Goal: Task Accomplishment & Management: Complete application form

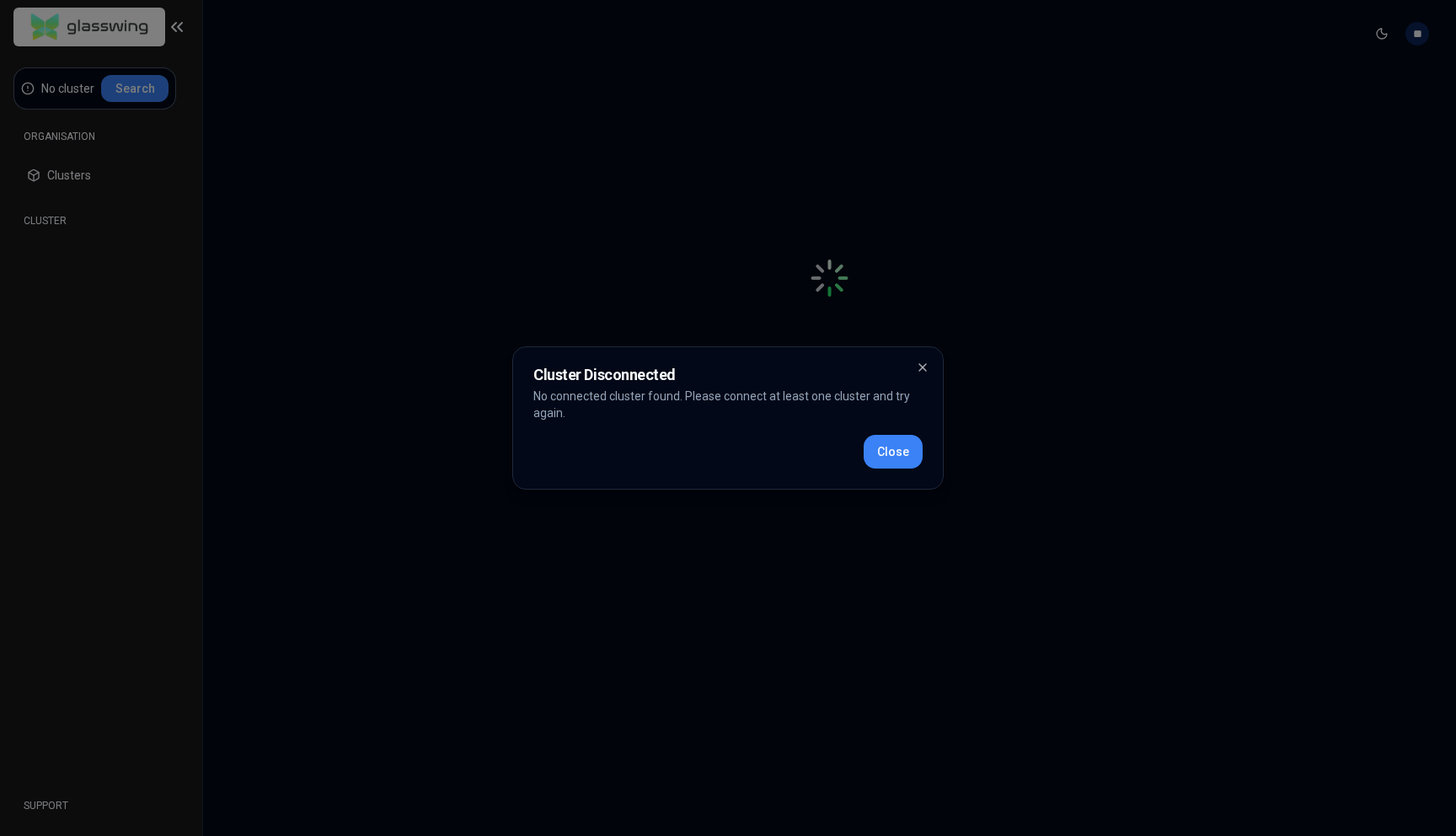
click at [925, 459] on div "Cluster Disconnected No connected cluster found. Please connect at least one cl…" at bounding box center [728, 418] width 431 height 143
click at [902, 450] on button "Close" at bounding box center [893, 451] width 59 height 34
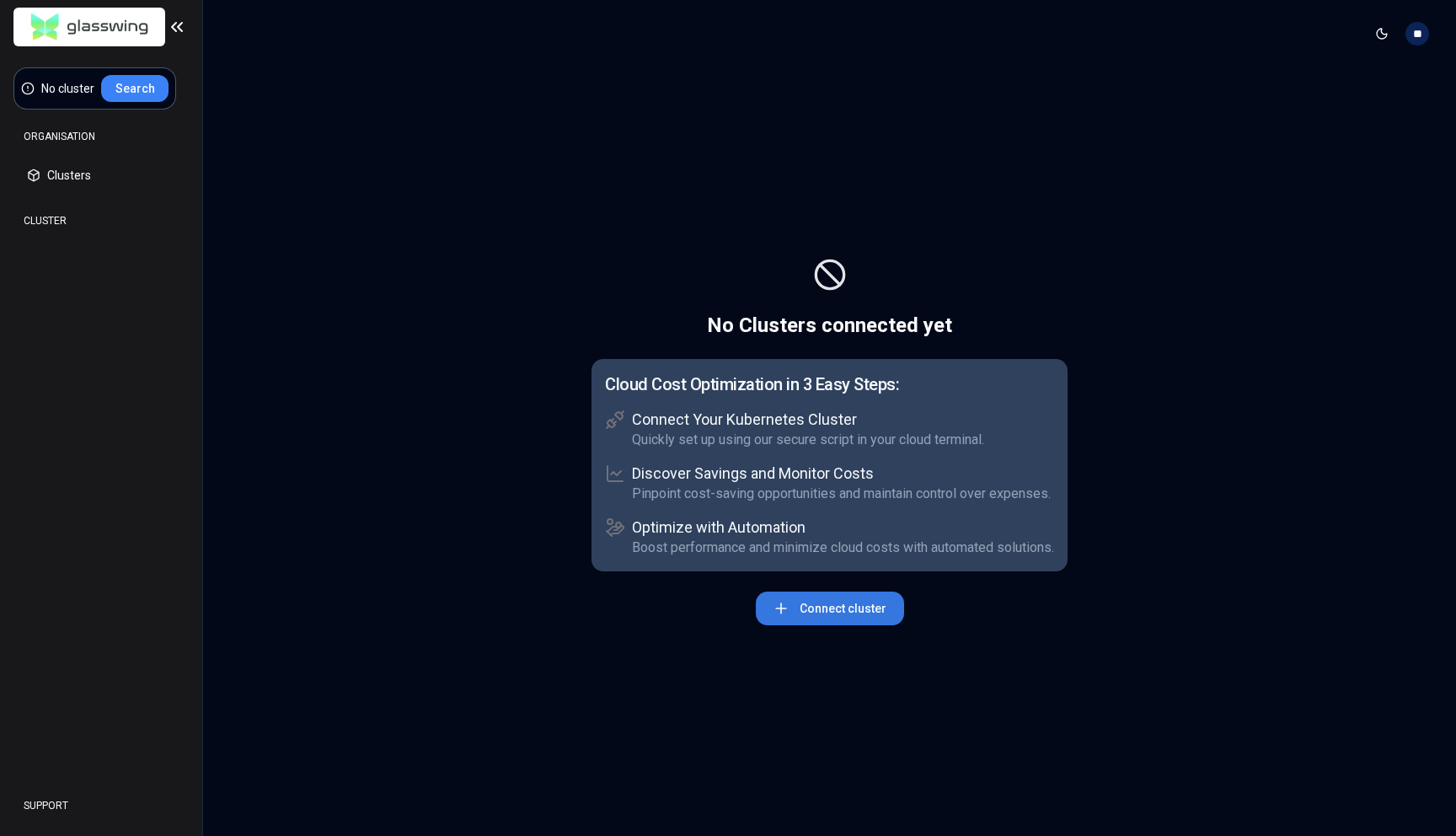
click at [864, 605] on button "Connect cluster" at bounding box center [830, 608] width 148 height 34
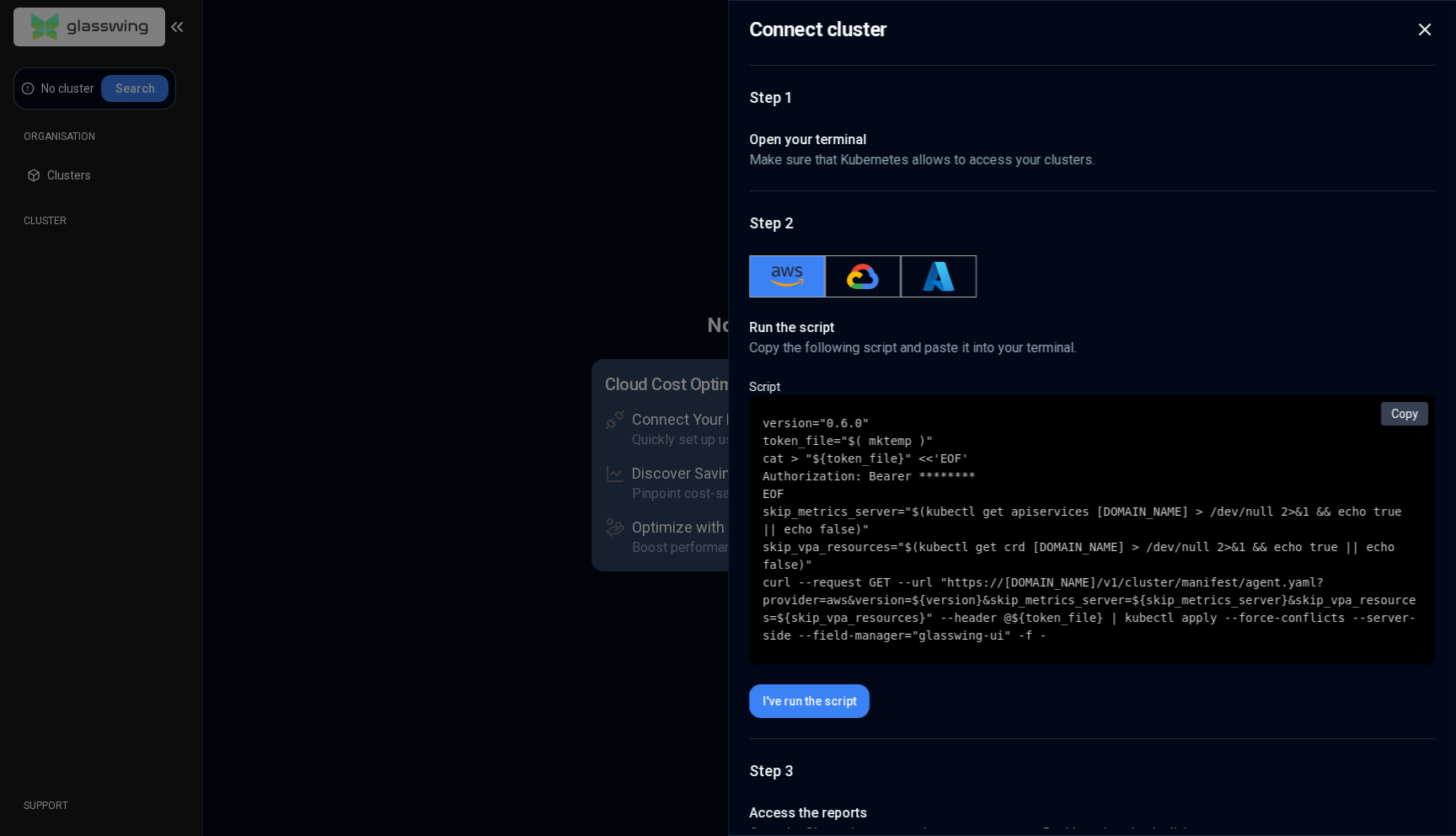
click at [1425, 12] on div "Connect cluster Step 1 Open your terminal Make sure that Kubernetes allows to a…" at bounding box center [1092, 418] width 728 height 836
click at [1423, 28] on icon at bounding box center [1424, 29] width 10 height 10
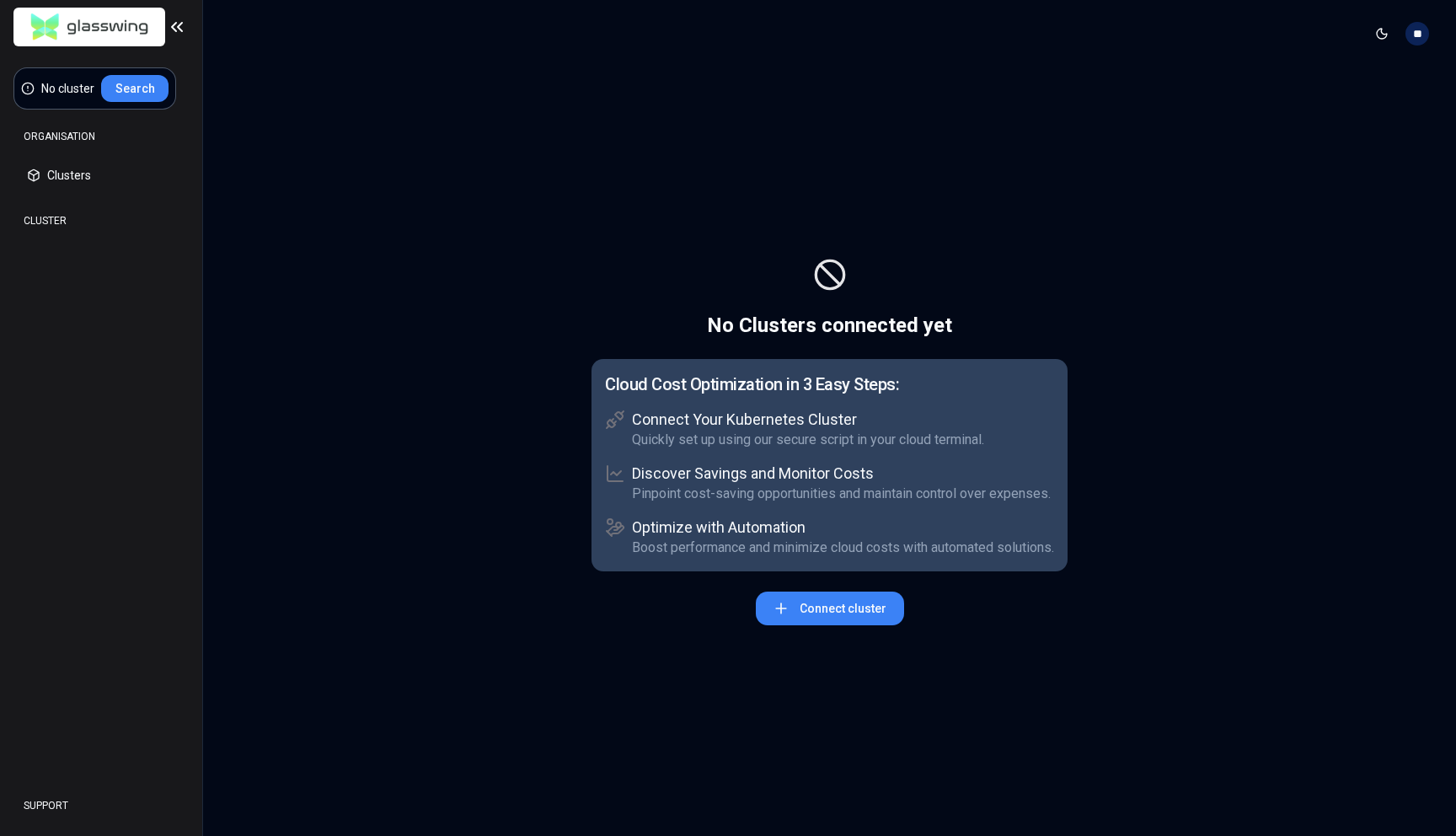
click at [502, 65] on header "Toggle theme **" at bounding box center [829, 34] width 1253 height 67
click at [1416, 35] on html "No cluster Search ORGANISATION Clusters Policies CLUSTER Dashboard Optimization…" at bounding box center [728, 418] width 1456 height 836
click at [1330, 118] on div "Settings" at bounding box center [1335, 120] width 180 height 27
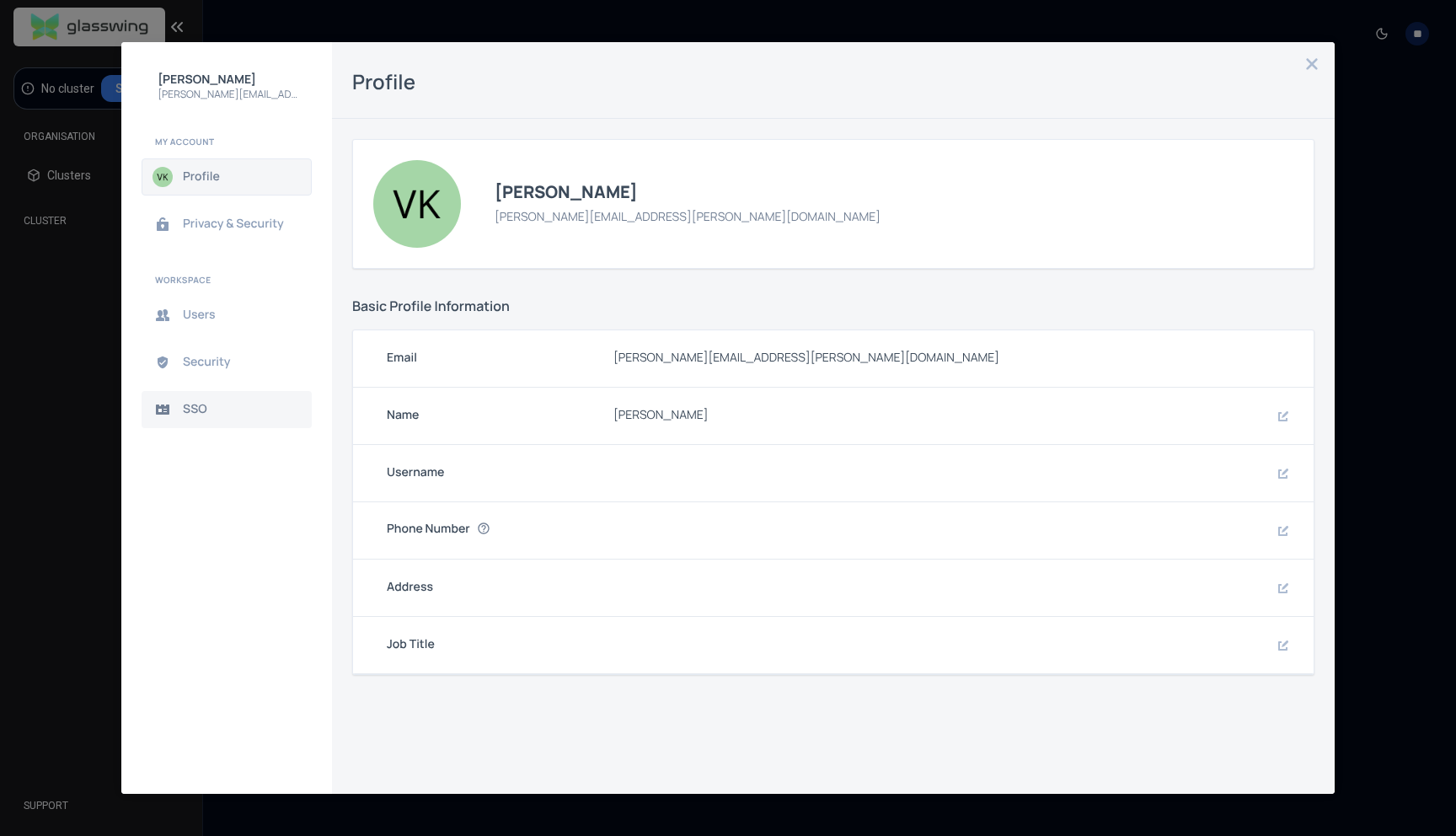
click at [189, 403] on span "SSO" at bounding box center [240, 409] width 115 height 14
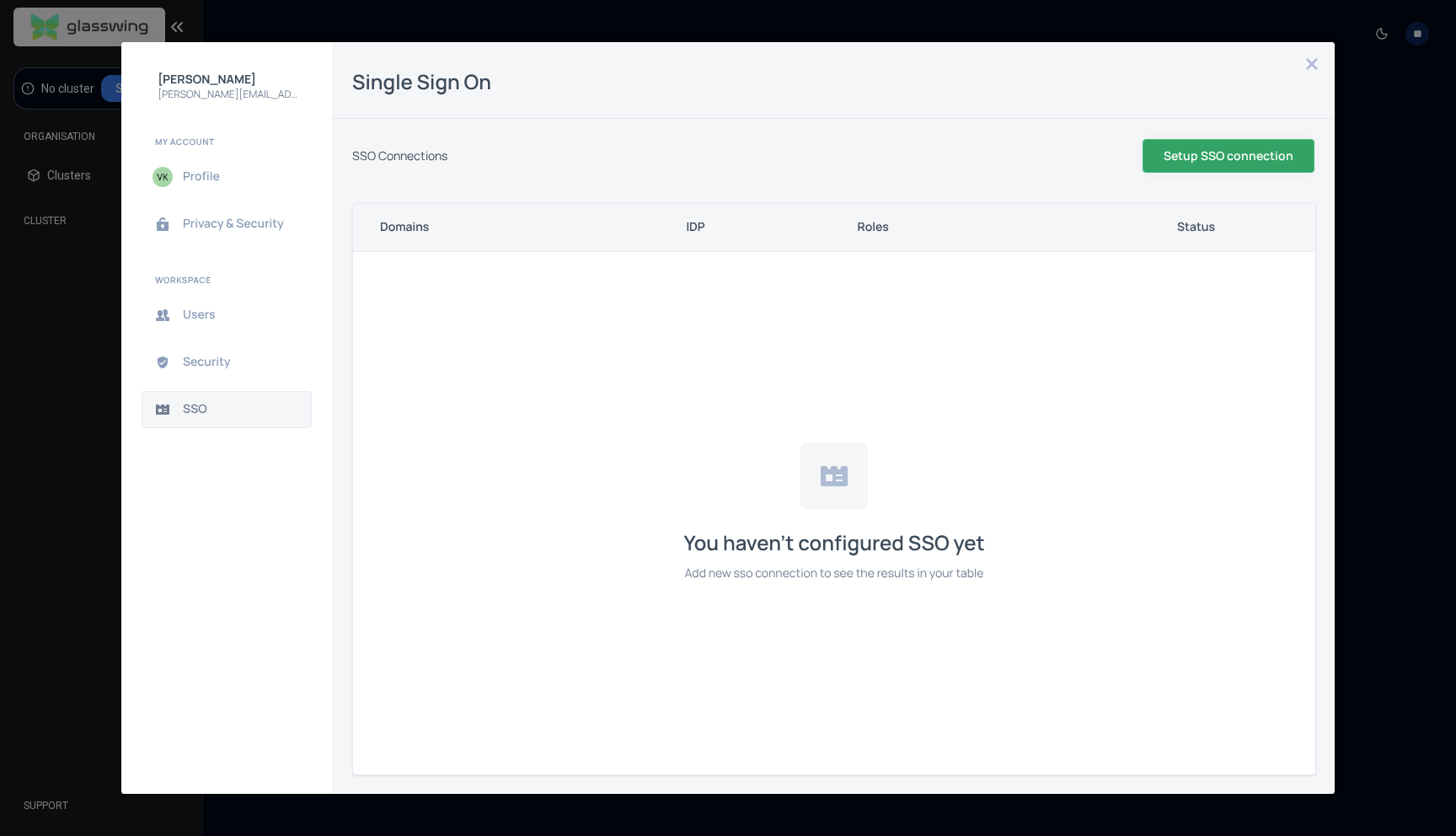
click at [0, 0] on span "Setup SSO connection" at bounding box center [0, 0] width 0 height 0
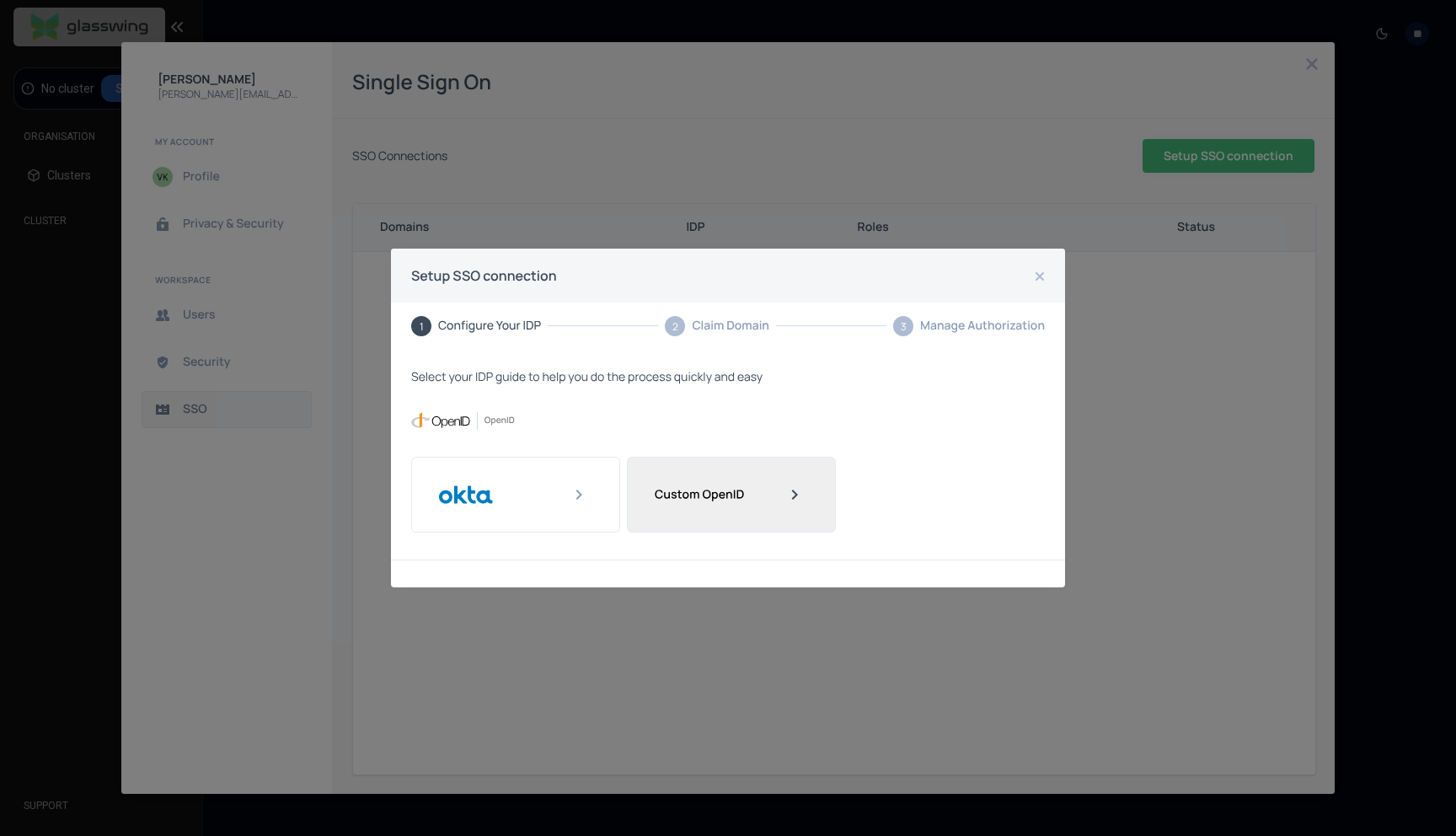
click at [793, 496] on icon at bounding box center [794, 494] width 14 height 14
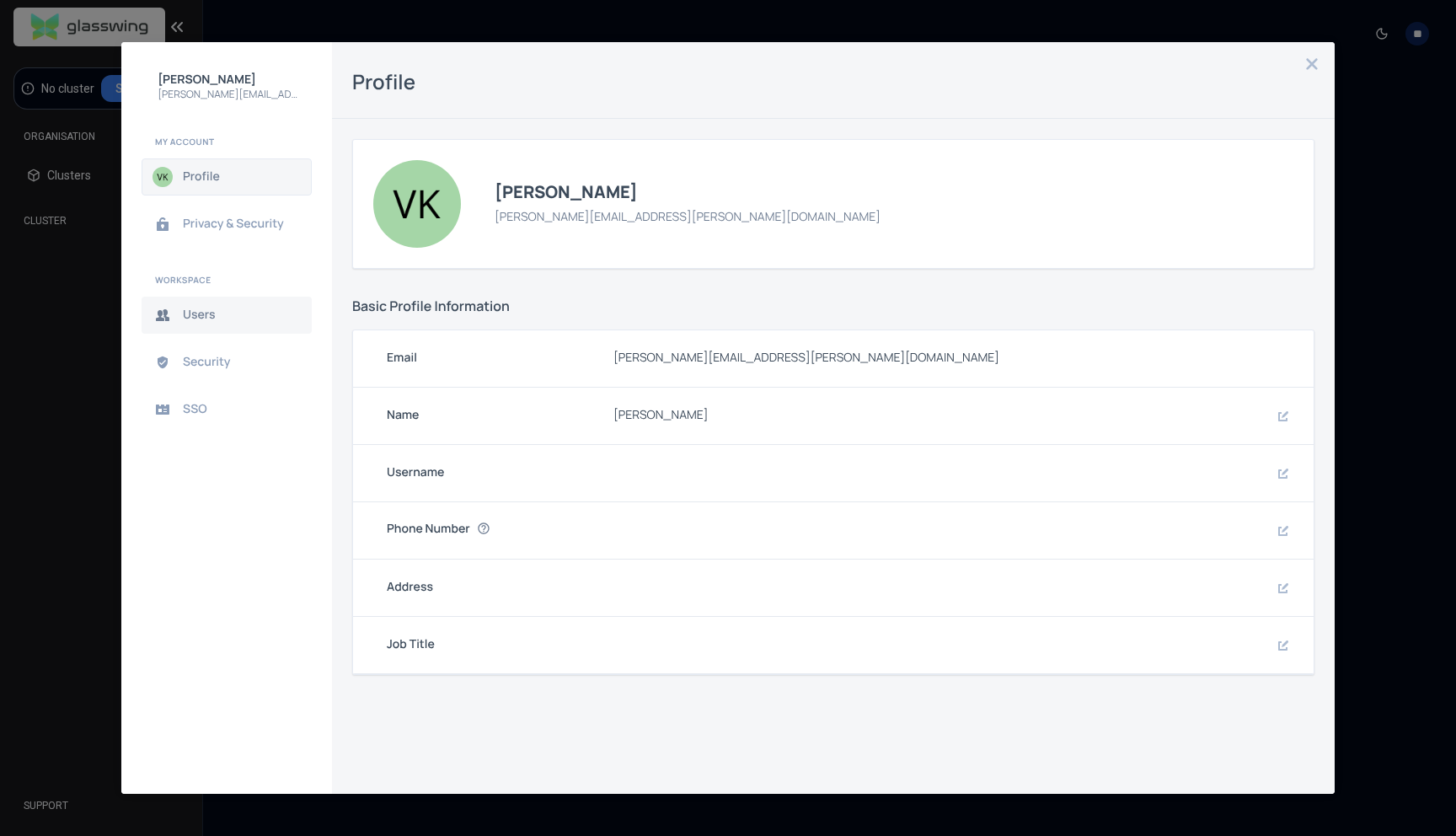
click at [207, 313] on span "Users" at bounding box center [240, 315] width 115 height 14
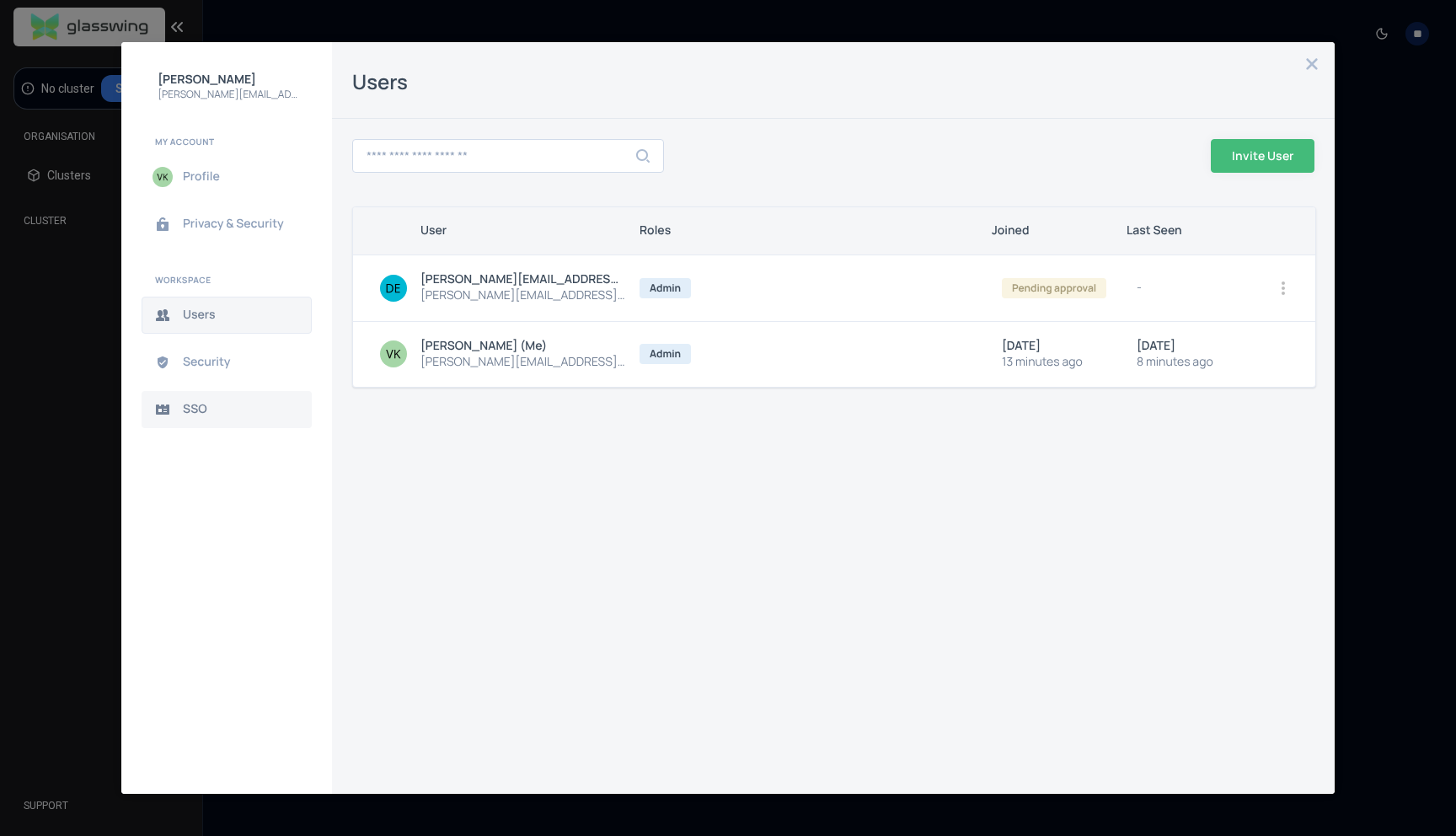
click at [217, 398] on button "SSO" at bounding box center [227, 409] width 170 height 37
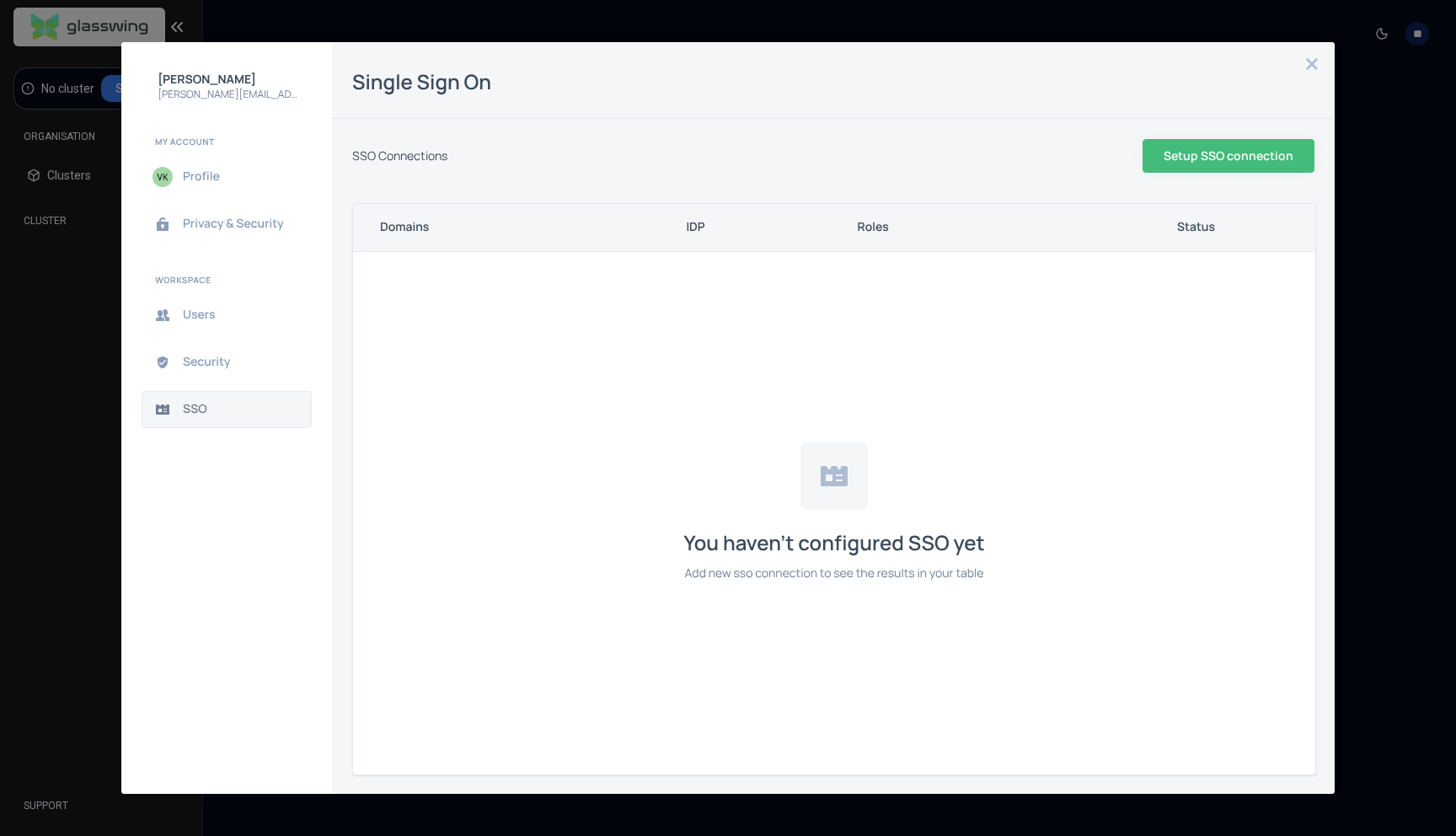
click at [905, 327] on div "You haven’t configured SSO yet Add new sso connection to see the results in you…" at bounding box center [834, 513] width 963 height 522
click at [230, 370] on button "Security" at bounding box center [227, 362] width 170 height 37
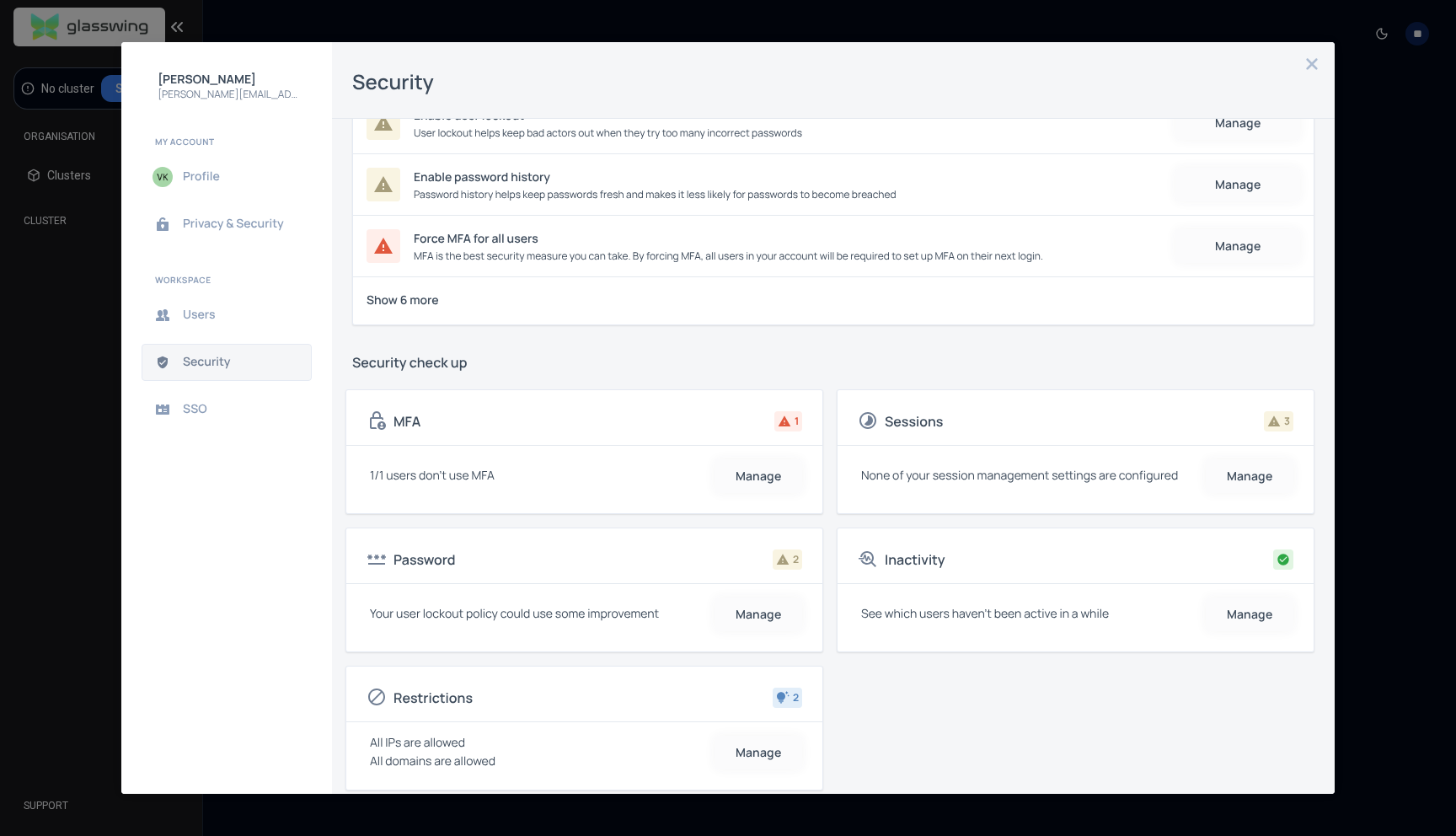
scroll to position [151, 0]
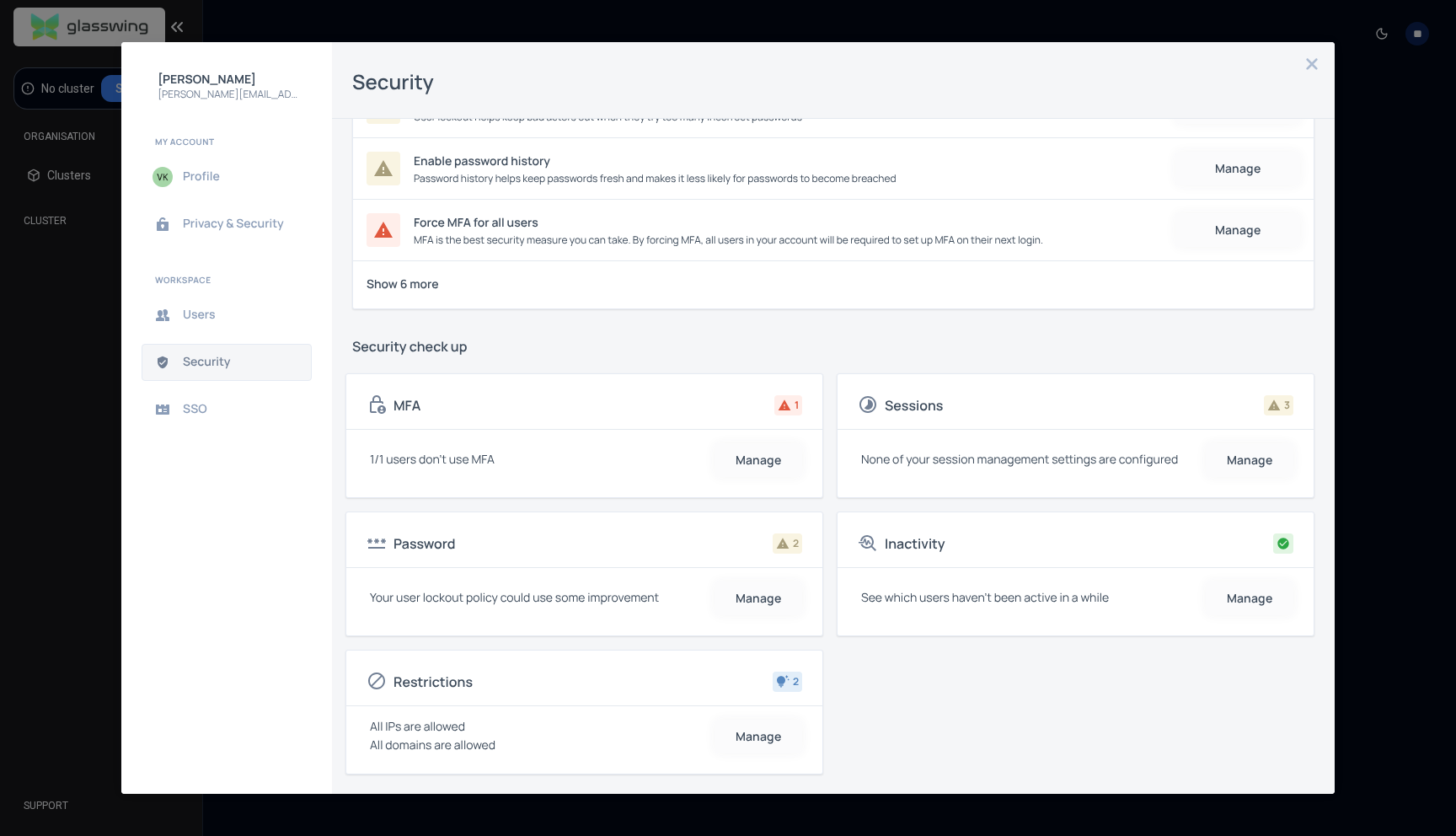
click at [1320, 63] on button "close admin-box" at bounding box center [1312, 64] width 24 height 24
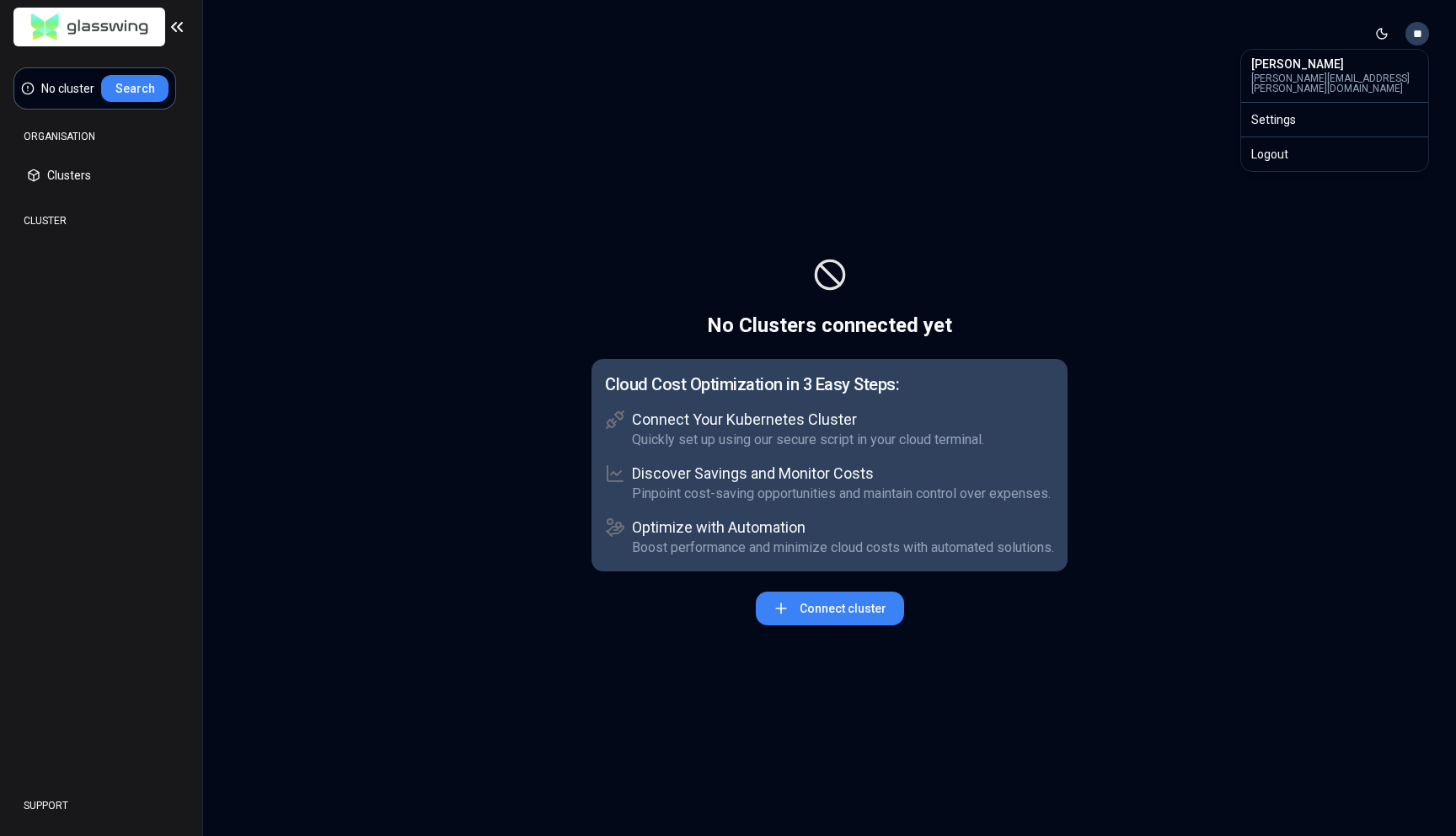
click at [1416, 35] on html "No cluster Search ORGANISATION Clusters Policies CLUSTER Dashboard Optimization…" at bounding box center [728, 418] width 1456 height 836
click at [1287, 119] on div "Settings" at bounding box center [1335, 120] width 180 height 27
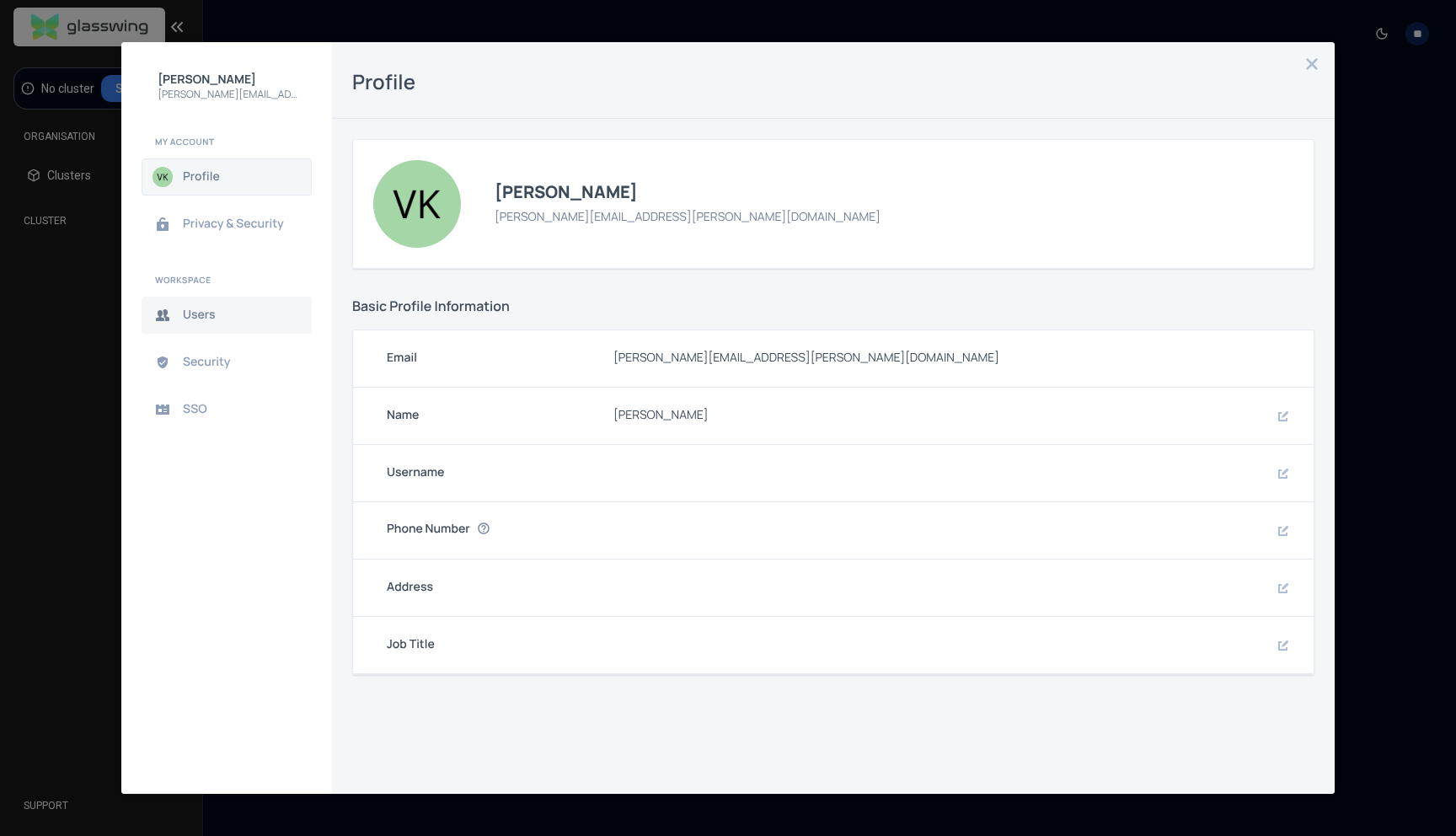
click at [227, 325] on button "Users" at bounding box center [227, 315] width 170 height 37
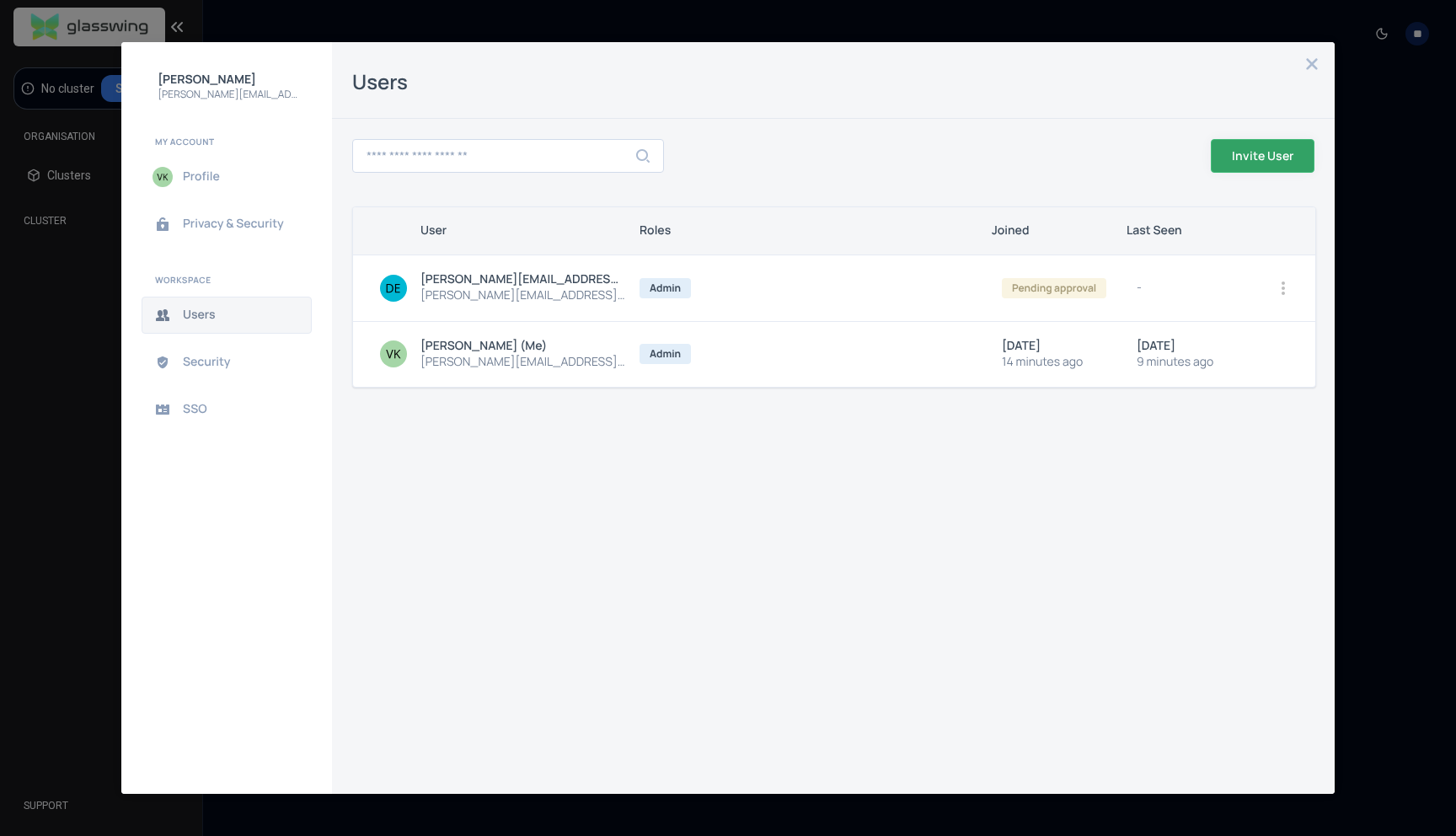
click at [0, 0] on span "Invite User" at bounding box center [0, 0] width 0 height 0
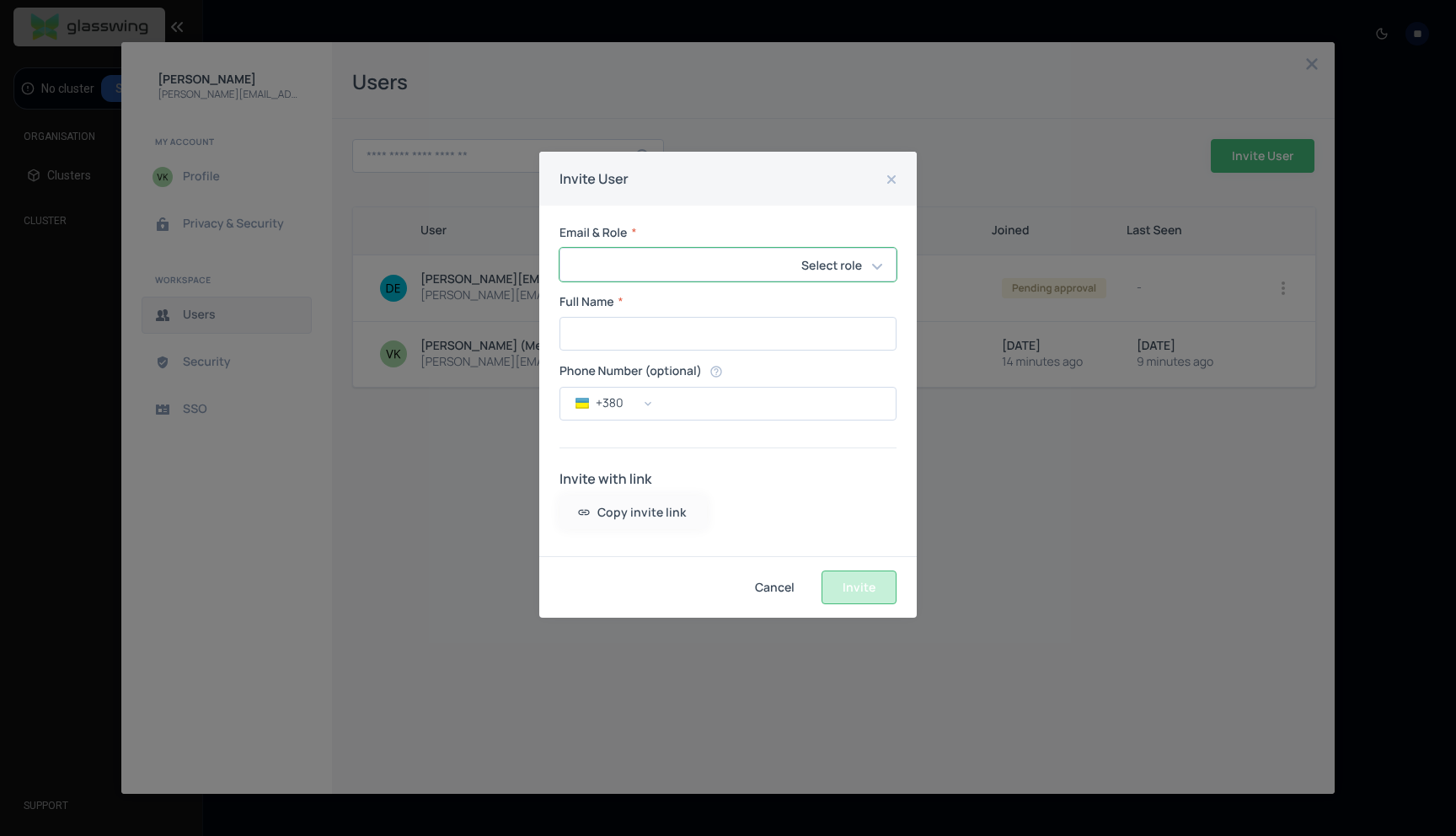
click at [860, 257] on h6 "Select role" at bounding box center [832, 267] width 61 height 20
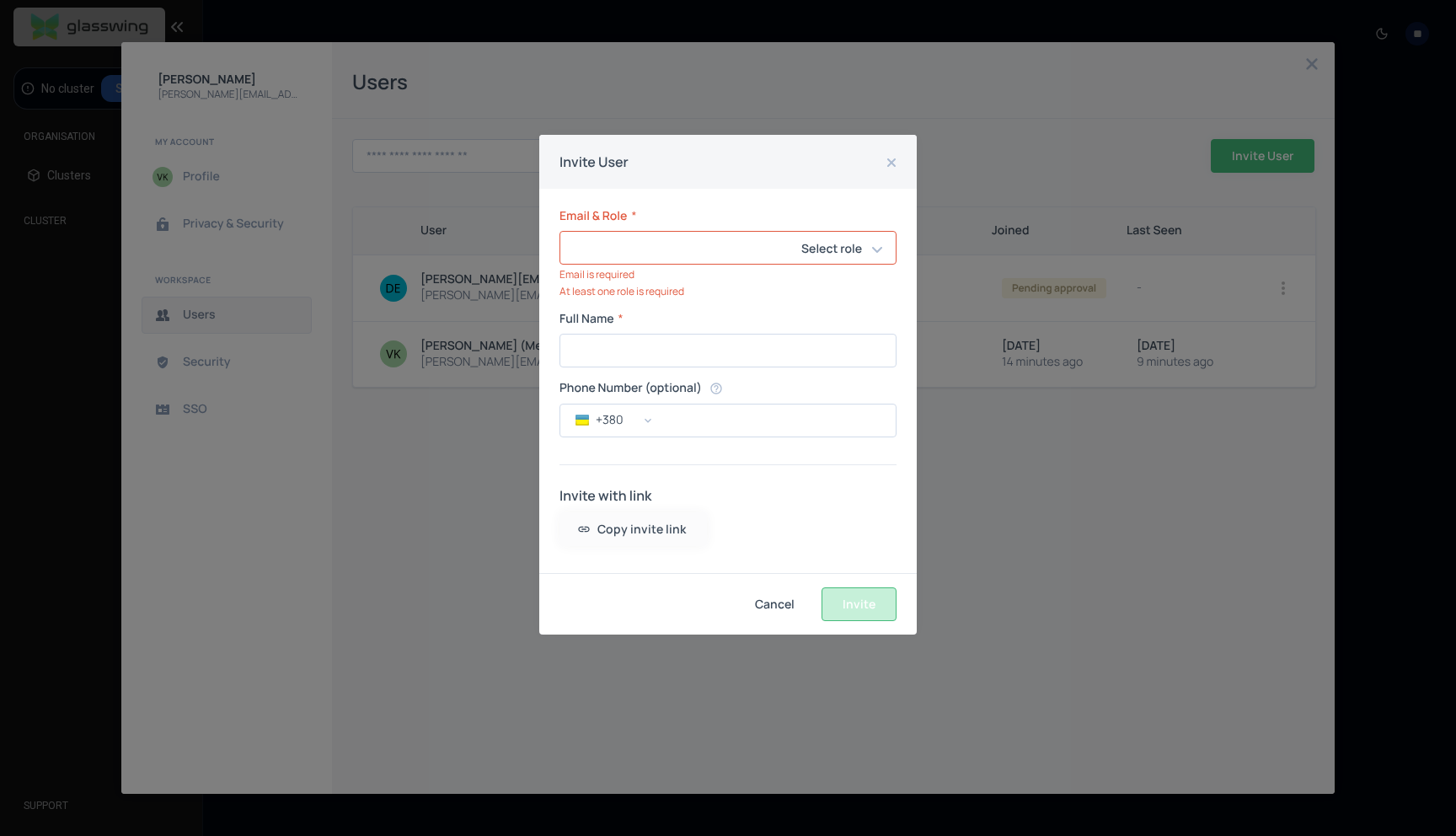
click at [854, 207] on div "Email & Role * Select role ​ ​ Email is required At least one role is required …" at bounding box center [728, 380] width 378 height 384
click at [898, 156] on button "close dialog" at bounding box center [892, 163] width 20 height 20
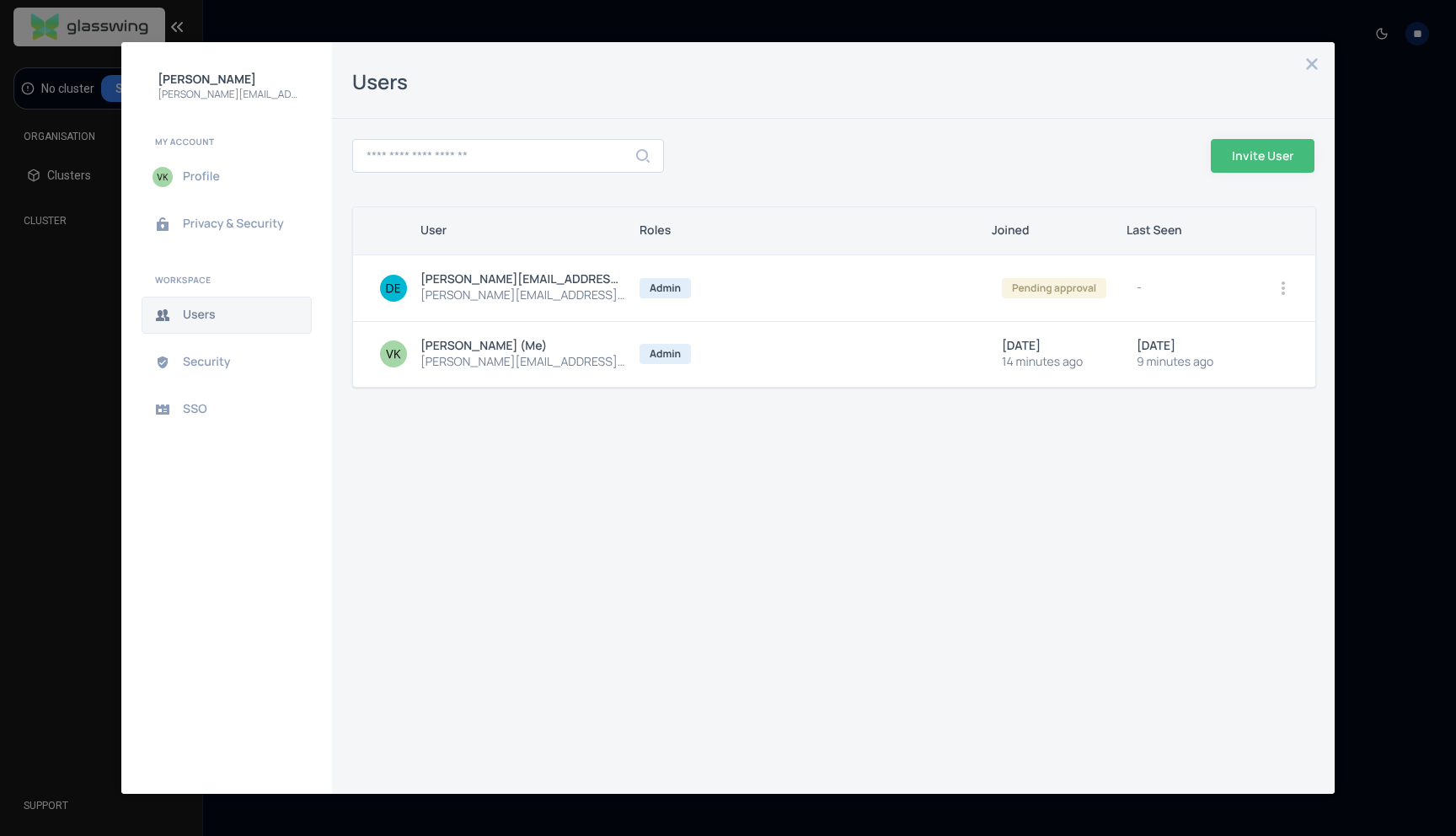
click at [41, 287] on div "Vyacheslav Kovalenko vyacheslav.kovalenko@space-whale.io My Account Profile Pri…" at bounding box center [728, 418] width 1456 height 836
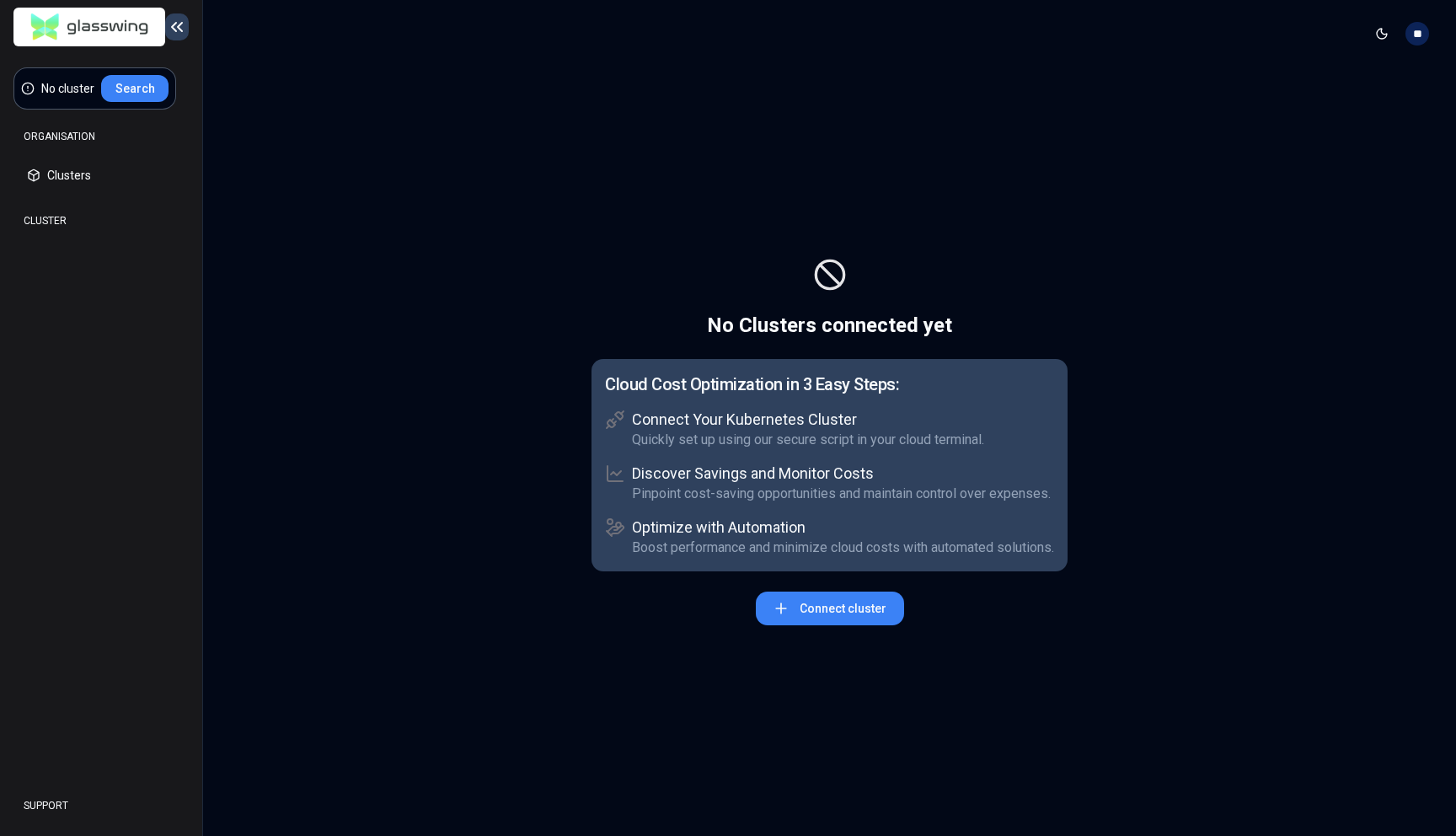
click at [176, 28] on icon at bounding box center [177, 27] width 20 height 20
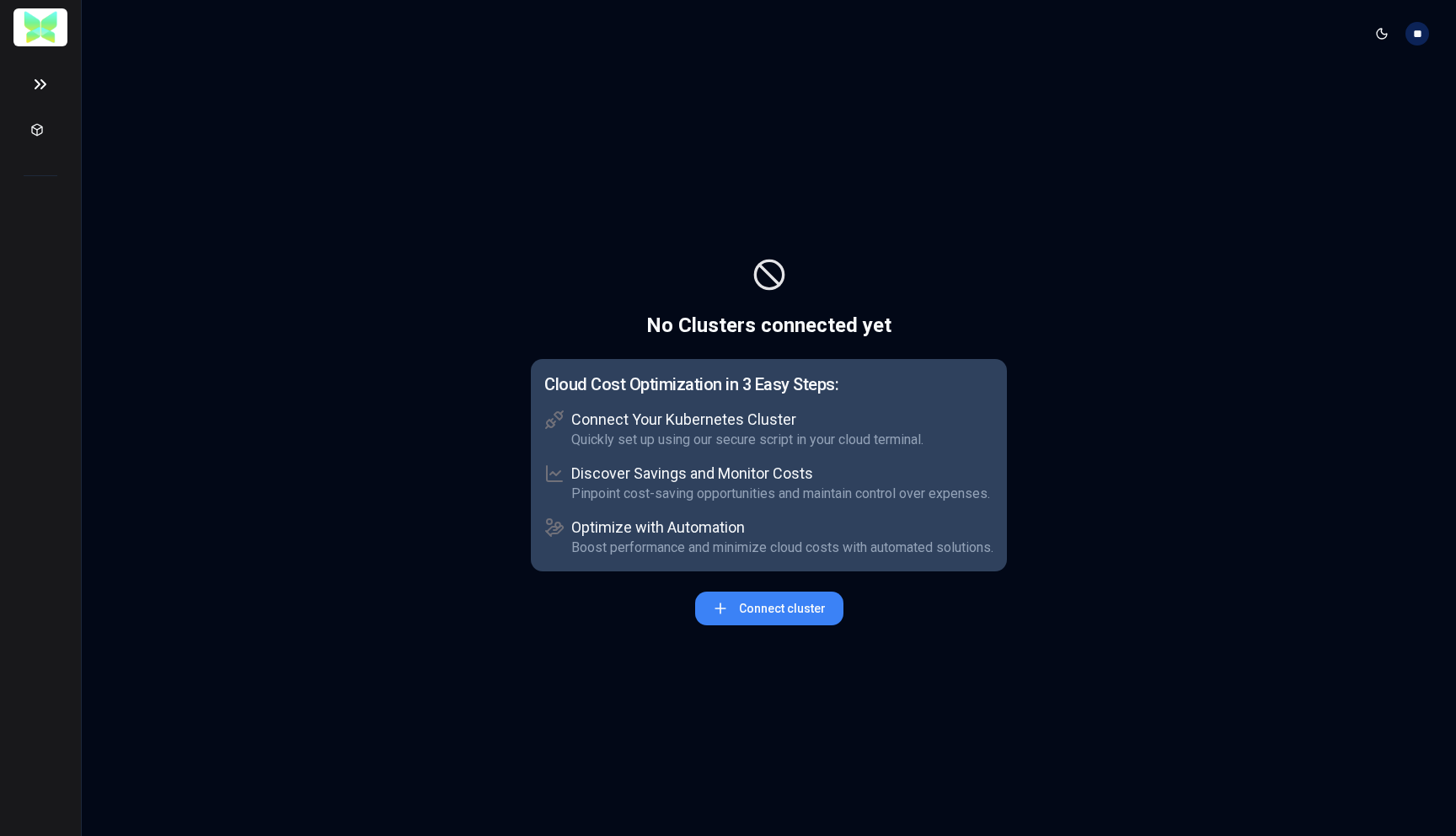
click at [32, 79] on icon at bounding box center [40, 84] width 34 height 20
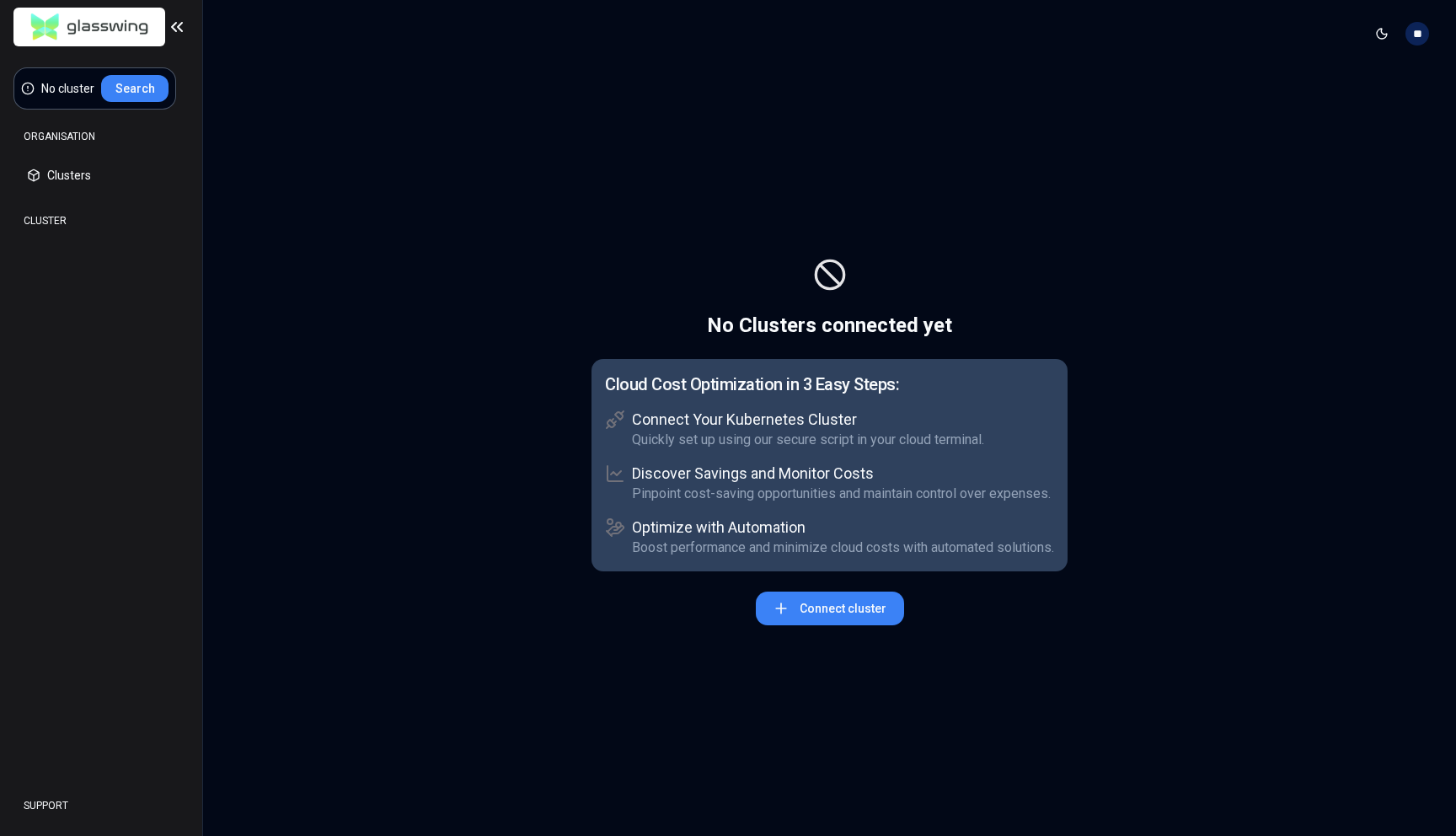
click at [72, 801] on div "SUPPORT" at bounding box center [101, 805] width 176 height 34
click at [40, 799] on div "SUPPORT" at bounding box center [101, 805] width 176 height 34
click at [1416, 40] on html "No cluster Search ORGANISATION Clusters Policies CLUSTER Dashboard Optimization…" at bounding box center [728, 418] width 1456 height 836
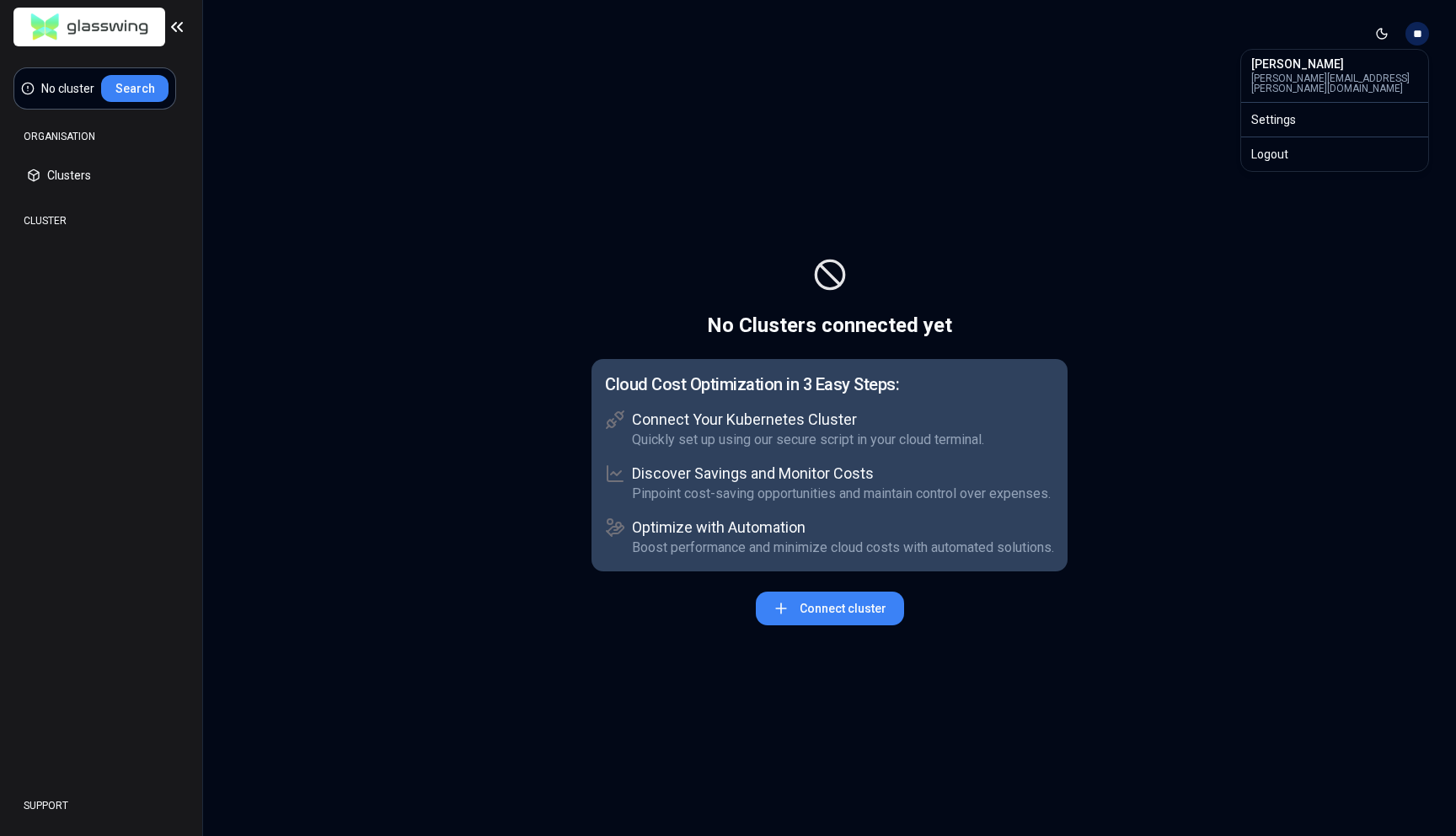
click at [988, 107] on html "No cluster Search ORGANISATION Clusters Policies CLUSTER Dashboard Optimization…" at bounding box center [728, 418] width 1456 height 836
click at [136, 24] on img at bounding box center [90, 27] width 131 height 40
click at [63, 803] on div "SUPPORT" at bounding box center [101, 805] width 176 height 34
click at [15, 810] on div "SUPPORT" at bounding box center [101, 805] width 176 height 34
click at [25, 809] on div "SUPPORT" at bounding box center [101, 805] width 176 height 34
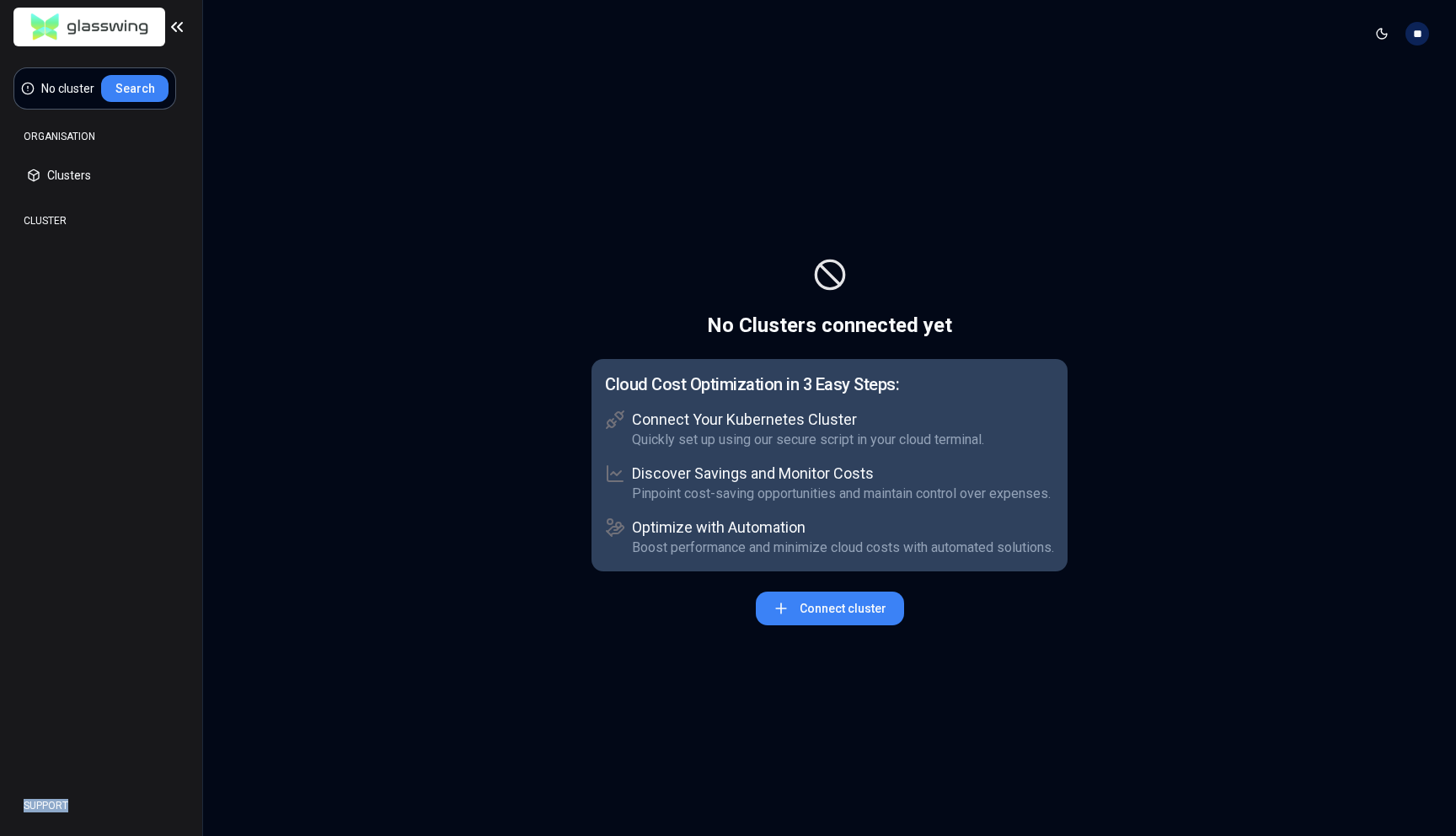
click at [25, 809] on div "SUPPORT" at bounding box center [101, 805] width 176 height 34
click at [40, 805] on div "SUPPORT" at bounding box center [101, 805] width 176 height 34
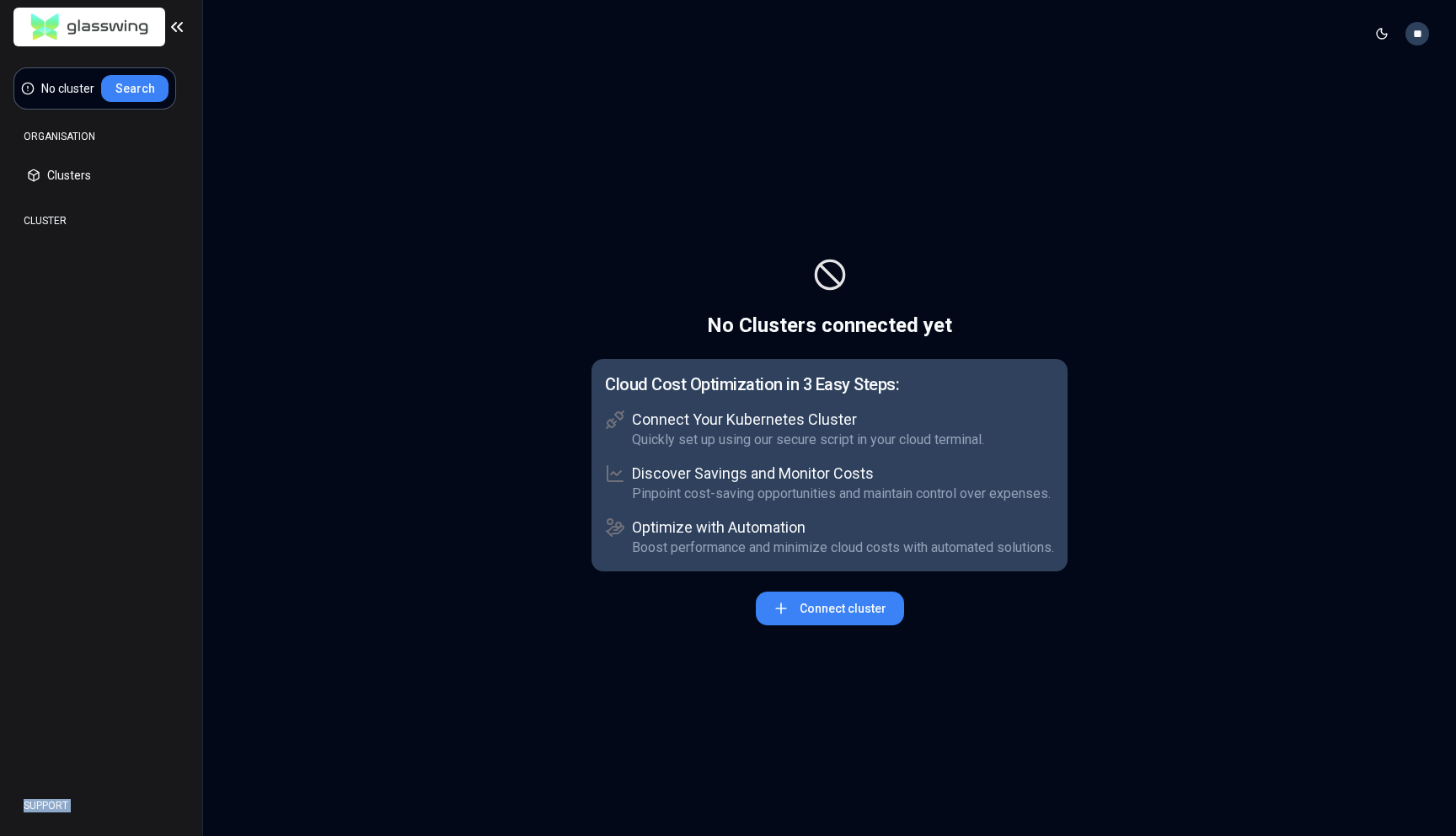
click at [1427, 28] on html "No cluster Search ORGANISATION Clusters Policies CLUSTER Dashboard Optimization…" at bounding box center [728, 418] width 1456 height 836
click at [859, 146] on html "No cluster Search ORGANISATION Clusters Policies CLUSTER Dashboard Optimization…" at bounding box center [728, 418] width 1456 height 836
drag, startPoint x: 47, startPoint y: 86, endPoint x: 96, endPoint y: 86, distance: 49.0
click at [96, 86] on div "No cluster Search" at bounding box center [95, 88] width 147 height 27
click at [51, 220] on div "CLUSTER" at bounding box center [101, 220] width 176 height 34
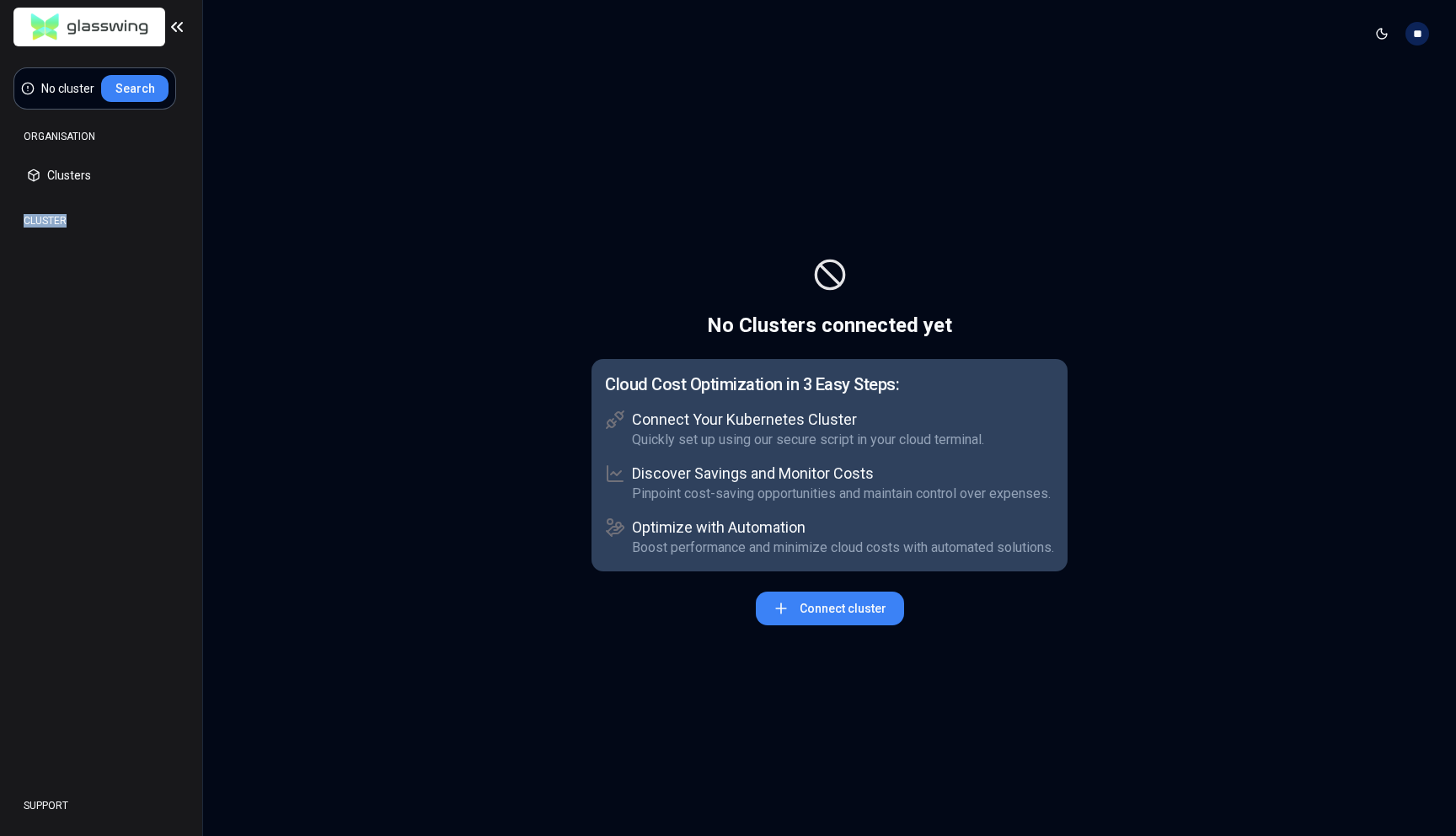
click at [51, 220] on div "CLUSTER" at bounding box center [101, 220] width 176 height 34
click at [250, 154] on div "No Clusters connected yet Cloud Cost Optimization in 3 Easy Steps: Connect Your…" at bounding box center [829, 451] width 1253 height 769
click at [1419, 32] on html "No cluster Search ORGANISATION Clusters Policies CLUSTER Dashboard Optimization…" at bounding box center [728, 418] width 1456 height 836
click at [1306, 122] on div "Settings" at bounding box center [1335, 120] width 180 height 27
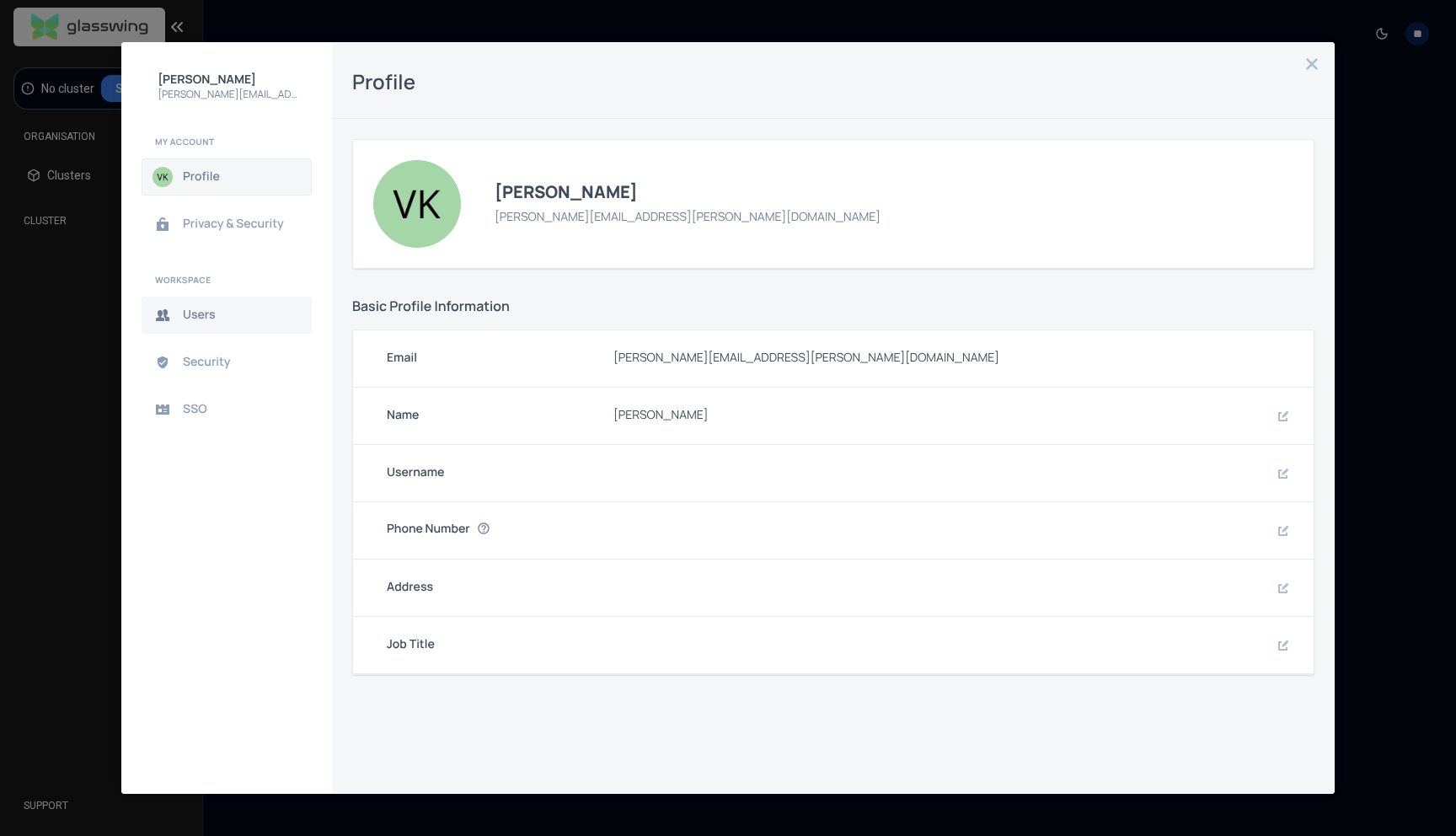
click at [234, 310] on span "Users" at bounding box center [240, 315] width 115 height 14
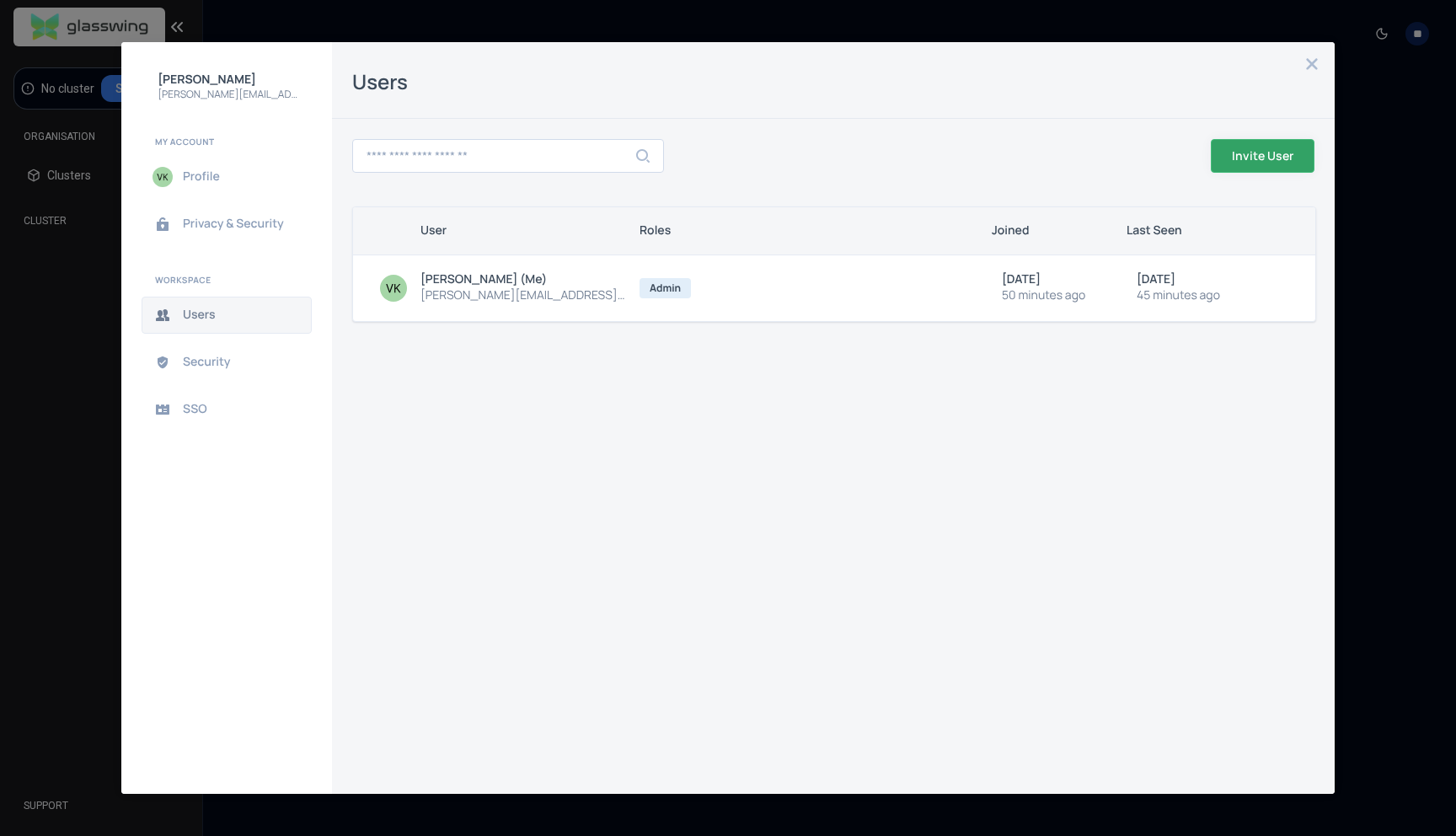
click at [0, 0] on span "Invite User" at bounding box center [0, 0] width 0 height 0
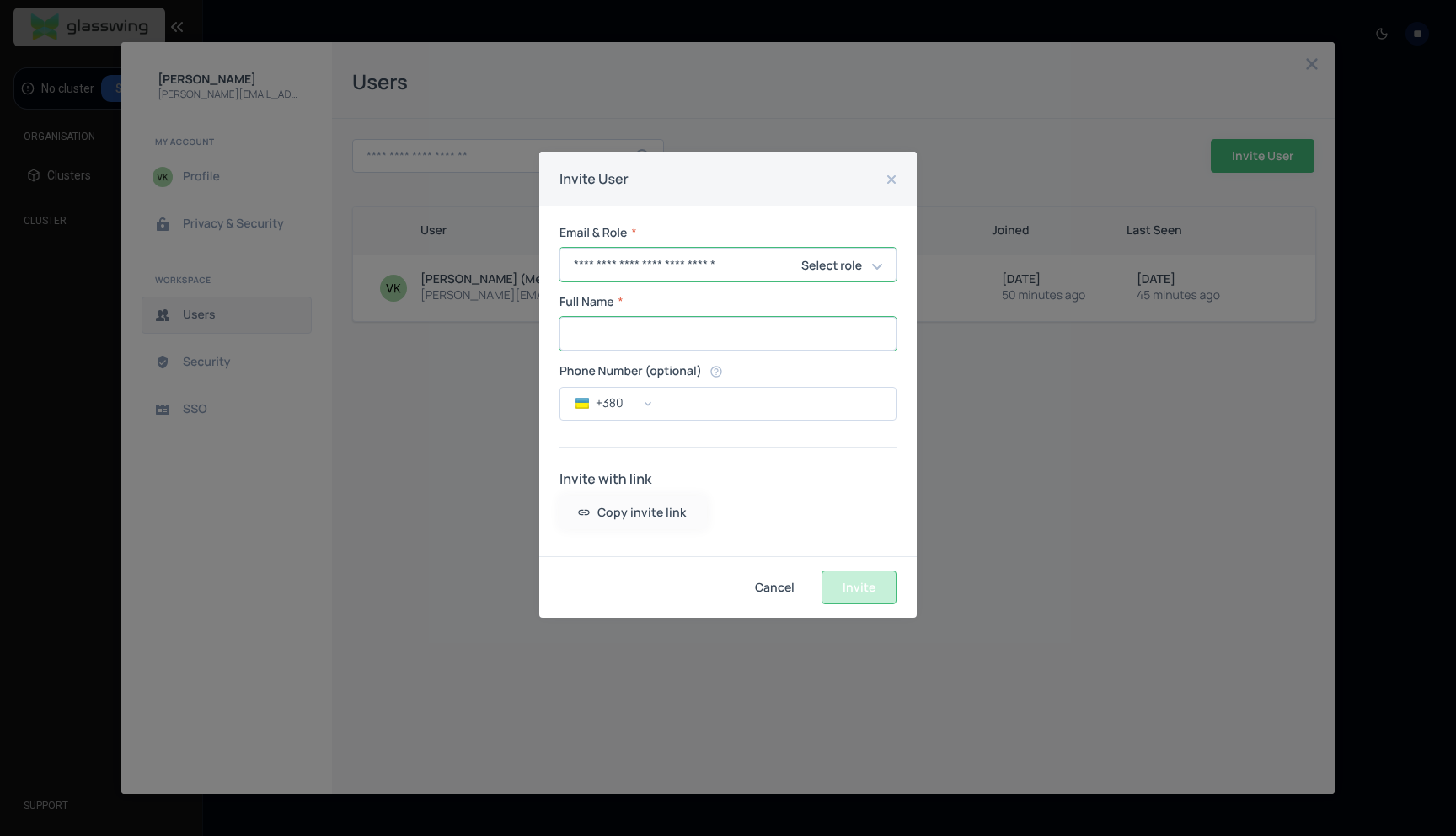
type input "**********"
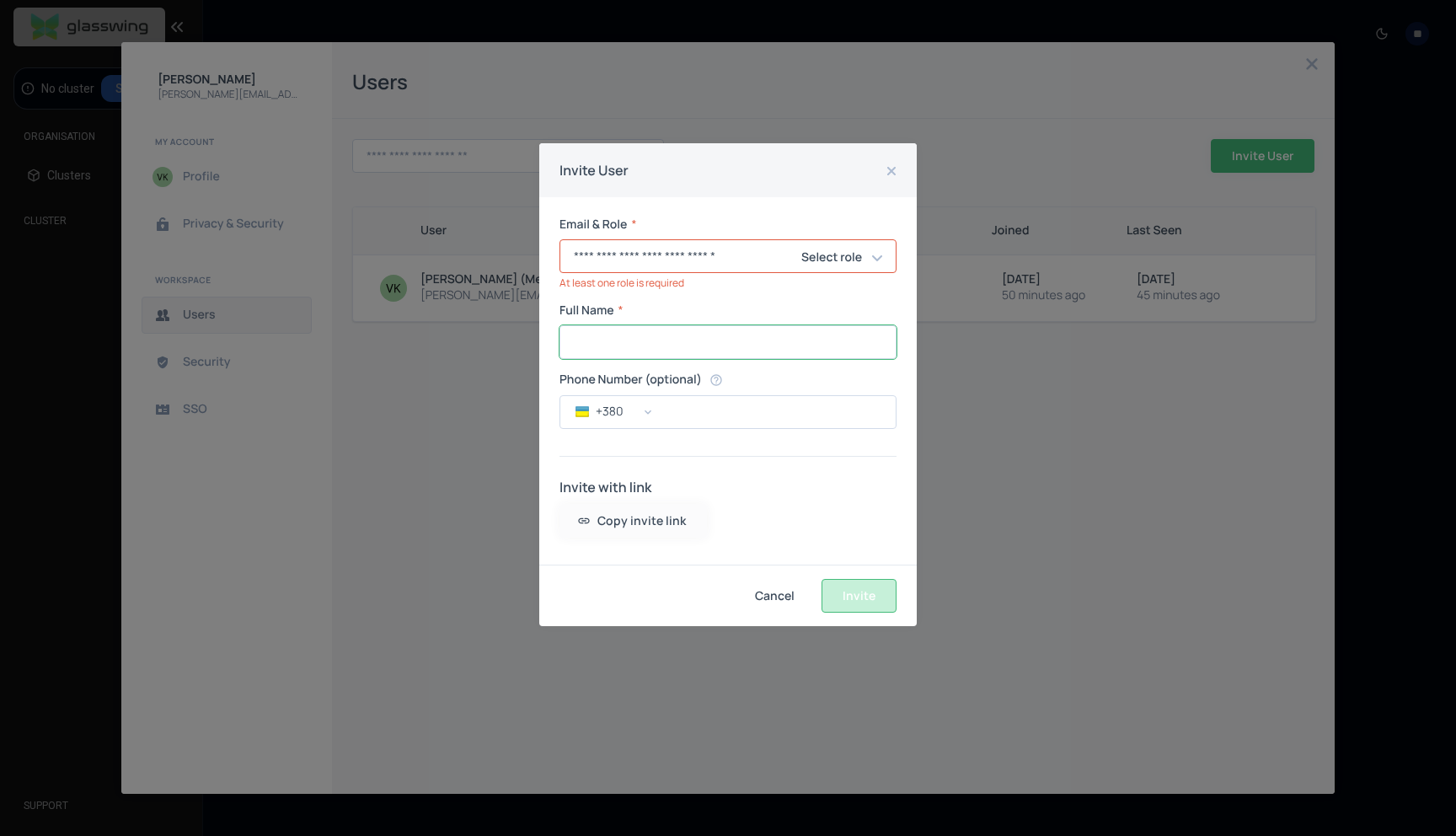
click at [657, 333] on input "Full Name" at bounding box center [728, 341] width 336 height 32
click at [857, 248] on h6 "Select role" at bounding box center [832, 257] width 61 height 20
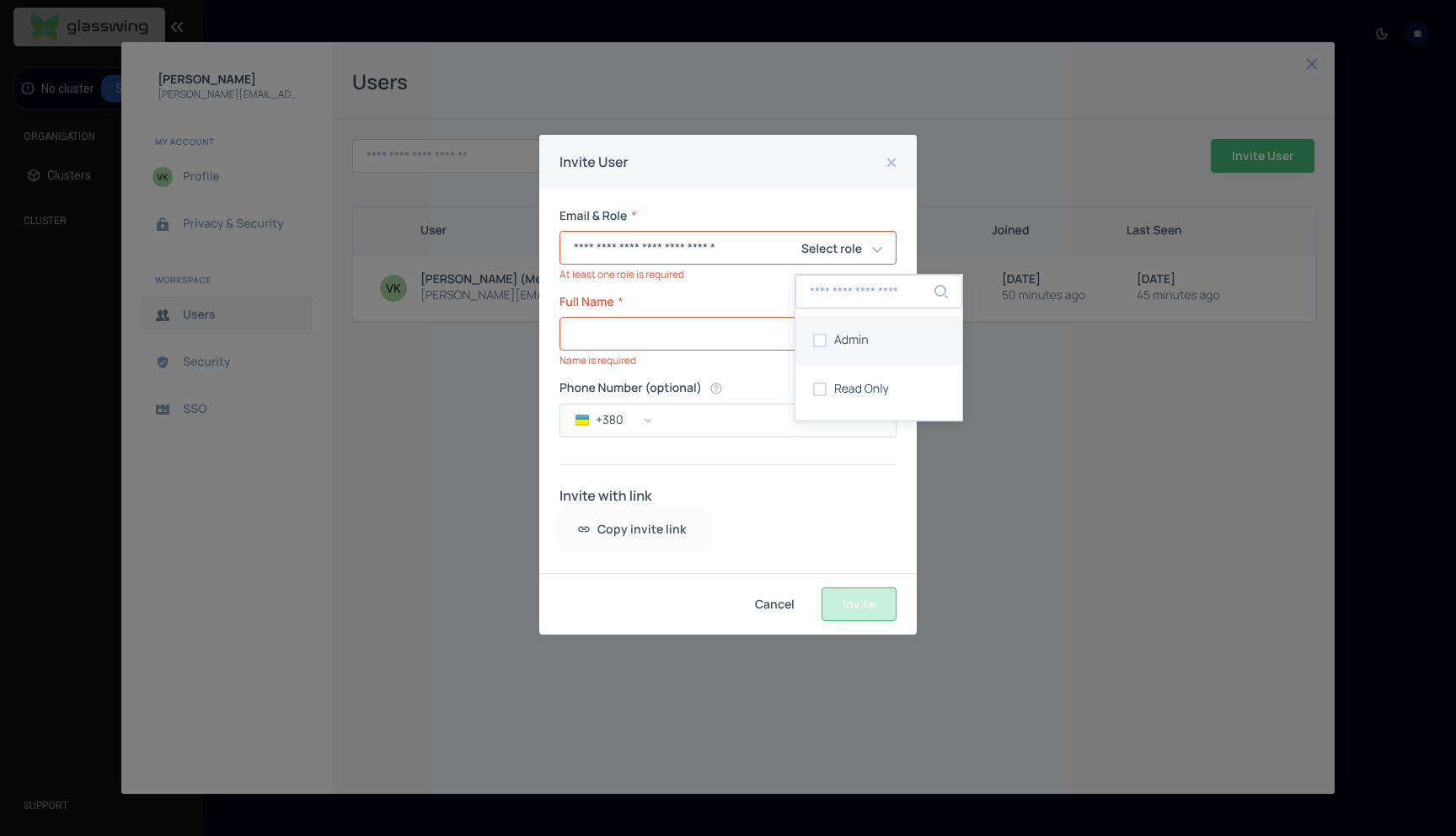
click at [864, 334] on span "Admin" at bounding box center [852, 340] width 35 height 14
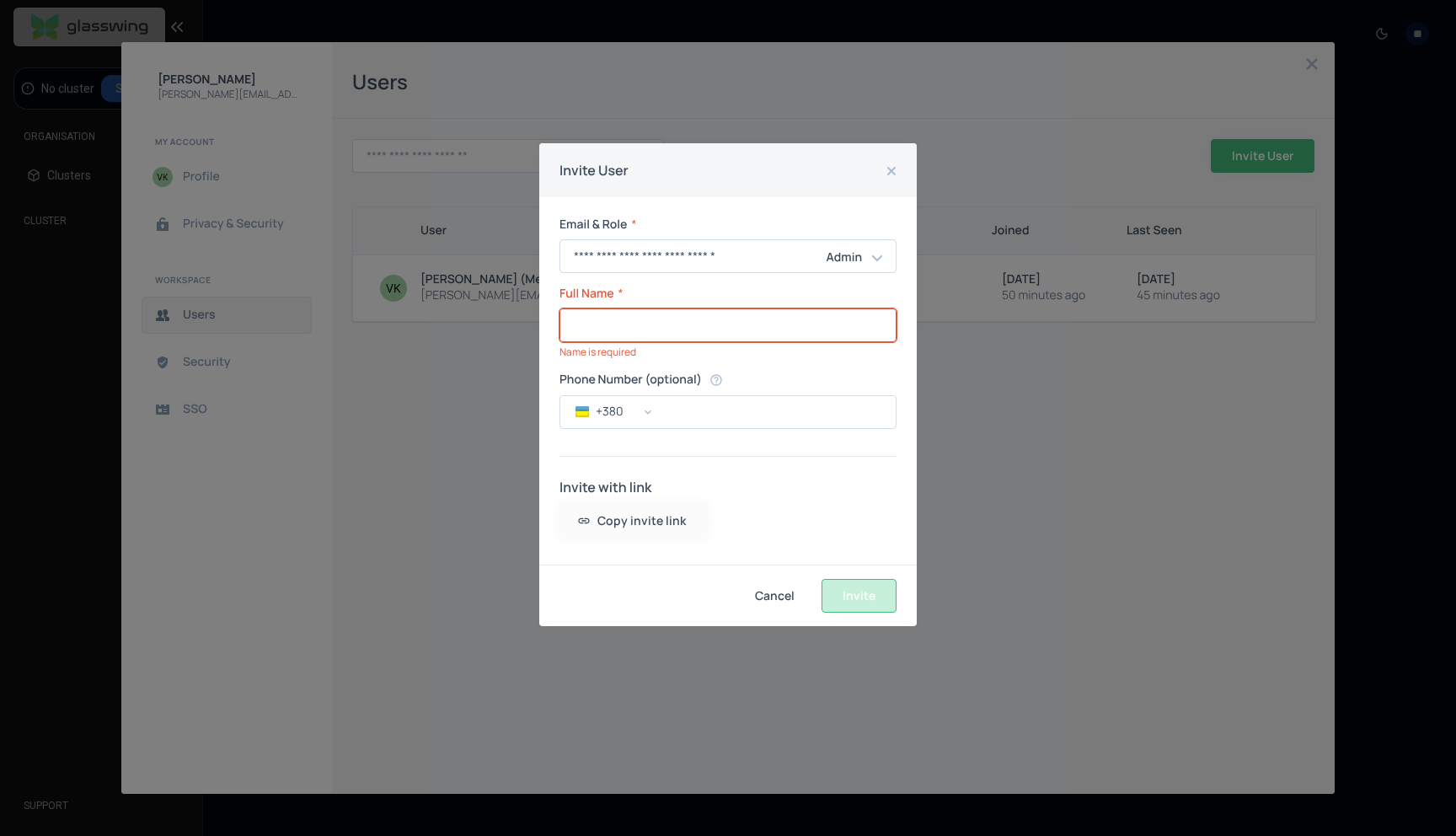
click at [717, 336] on input "Full Name" at bounding box center [728, 325] width 336 height 32
drag, startPoint x: 668, startPoint y: 257, endPoint x: 496, endPoint y: 257, distance: 172.0
click at [495, 257] on div "**********" at bounding box center [728, 418] width 1456 height 836
click at [596, 315] on input "Full Name" at bounding box center [728, 325] width 336 height 32
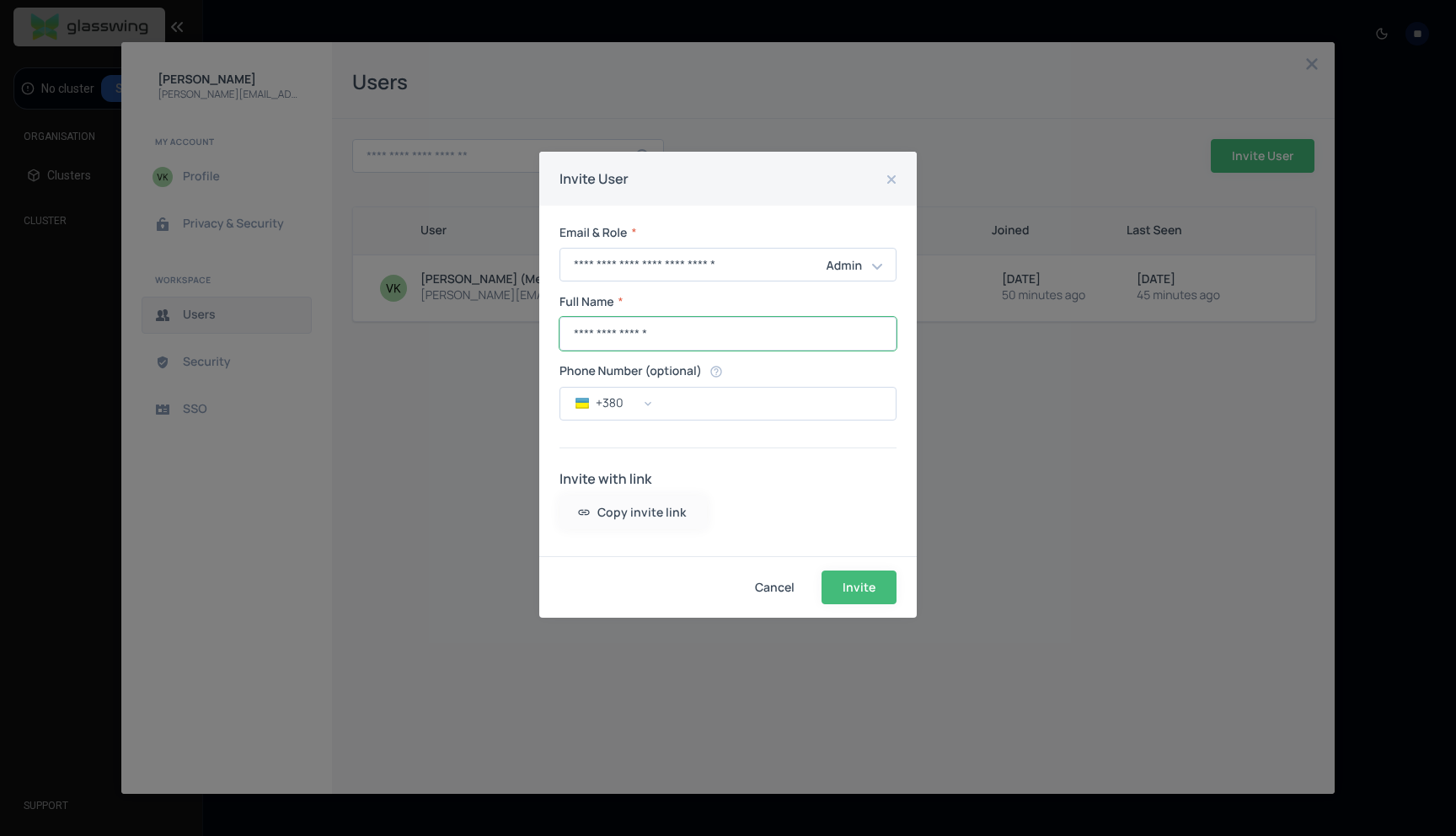
drag, startPoint x: 580, startPoint y: 334, endPoint x: 549, endPoint y: 334, distance: 31.0
click at [549, 334] on div "**********" at bounding box center [728, 380] width 378 height 350
click at [610, 333] on input "**********" at bounding box center [728, 333] width 336 height 32
type input "**********"
click at [821, 489] on div "Invite with link Copy invite link" at bounding box center [728, 499] width 337 height 61
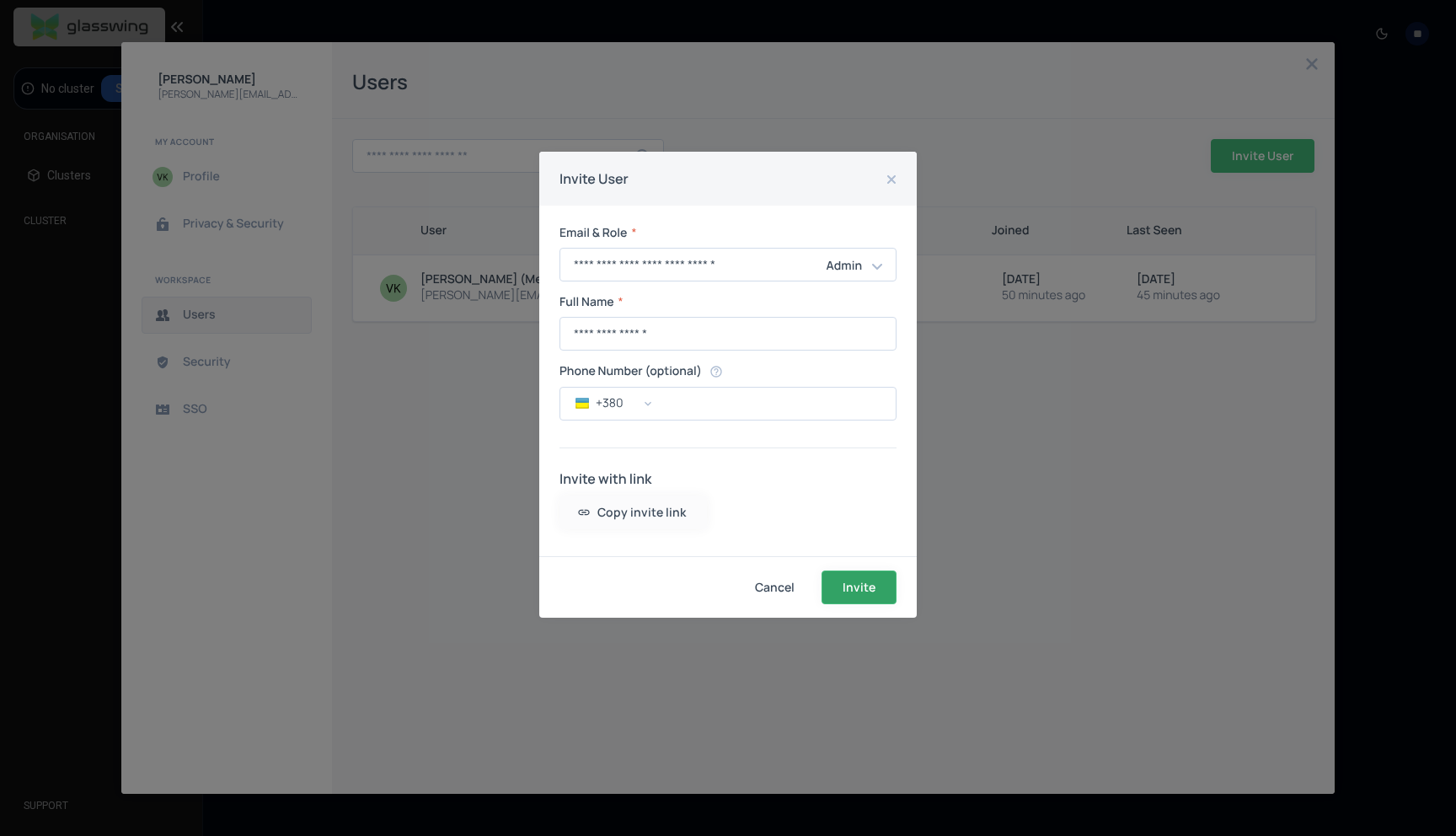
click at [865, 600] on button "Invite" at bounding box center [859, 587] width 75 height 34
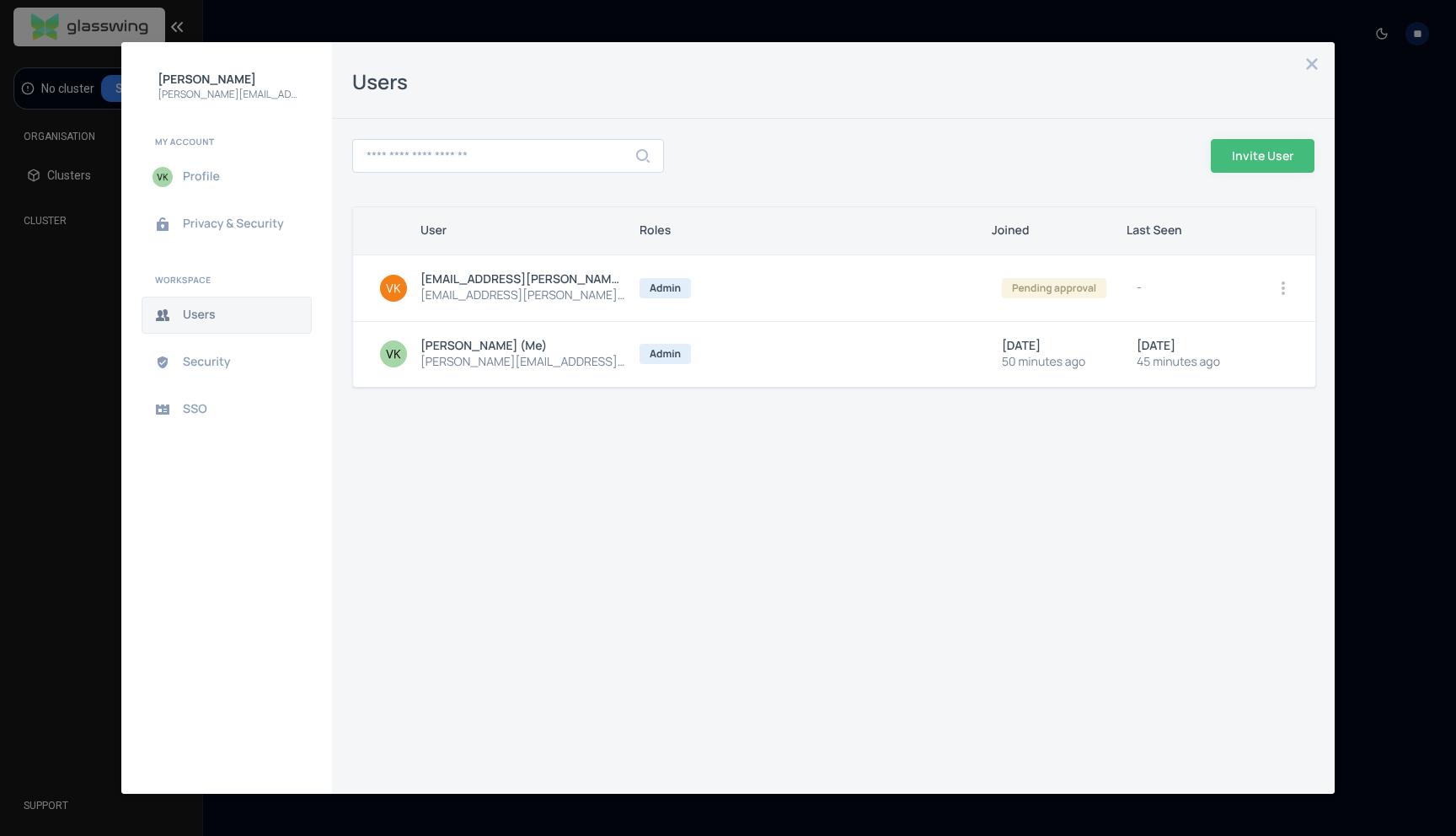
click at [804, 514] on div "User Roles Joined Last Seen vadim.kravchenko@space-whale.io vadim.kravchenko@sp…" at bounding box center [834, 489] width 963 height 567
click at [0, 0] on span "Invite User" at bounding box center [0, 0] width 0 height 0
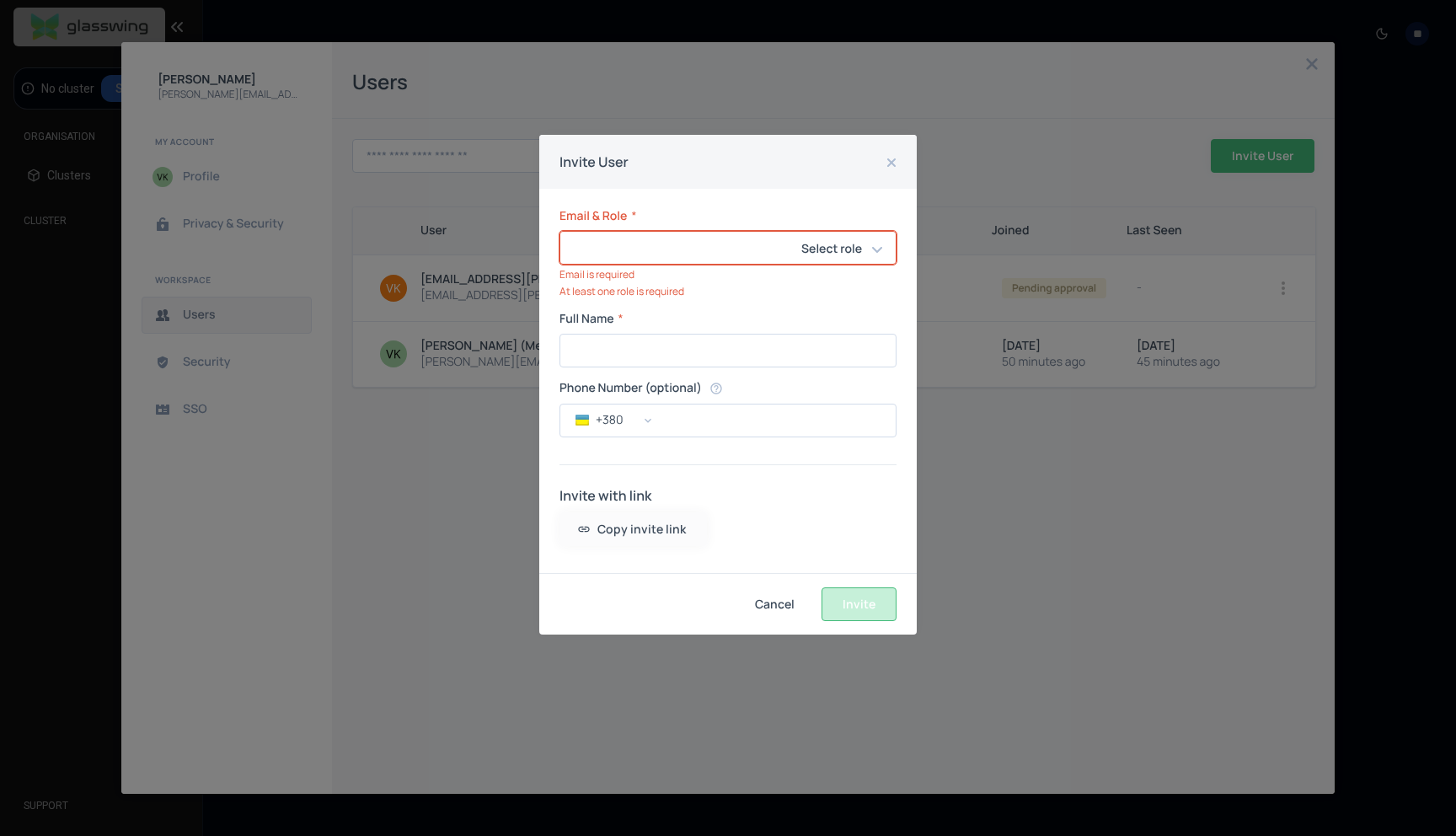
click at [638, 247] on input "email" at bounding box center [697, 247] width 274 height 32
paste input "**********"
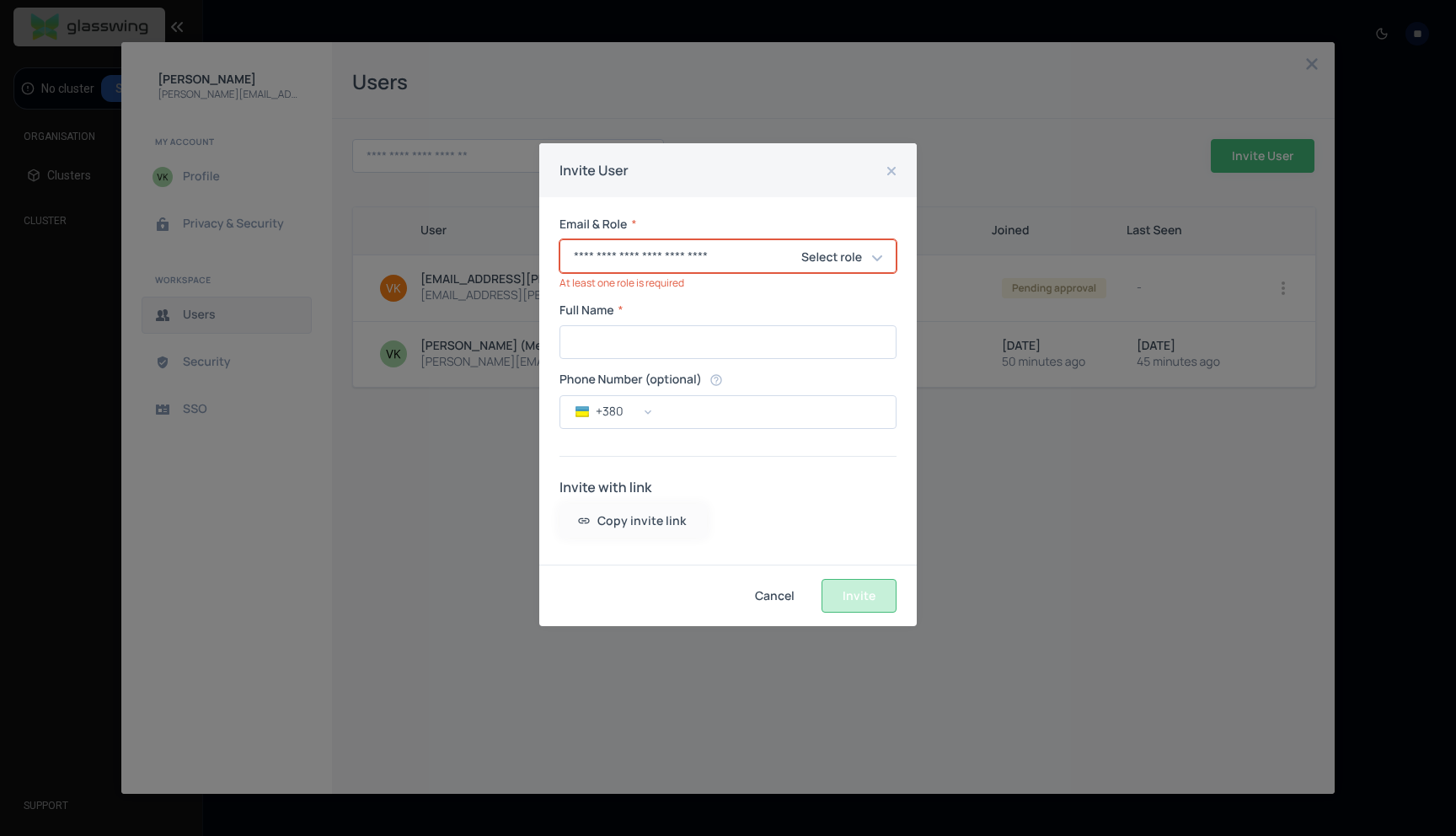
type input "**********"
click at [842, 251] on h6 "Select role" at bounding box center [832, 257] width 61 height 20
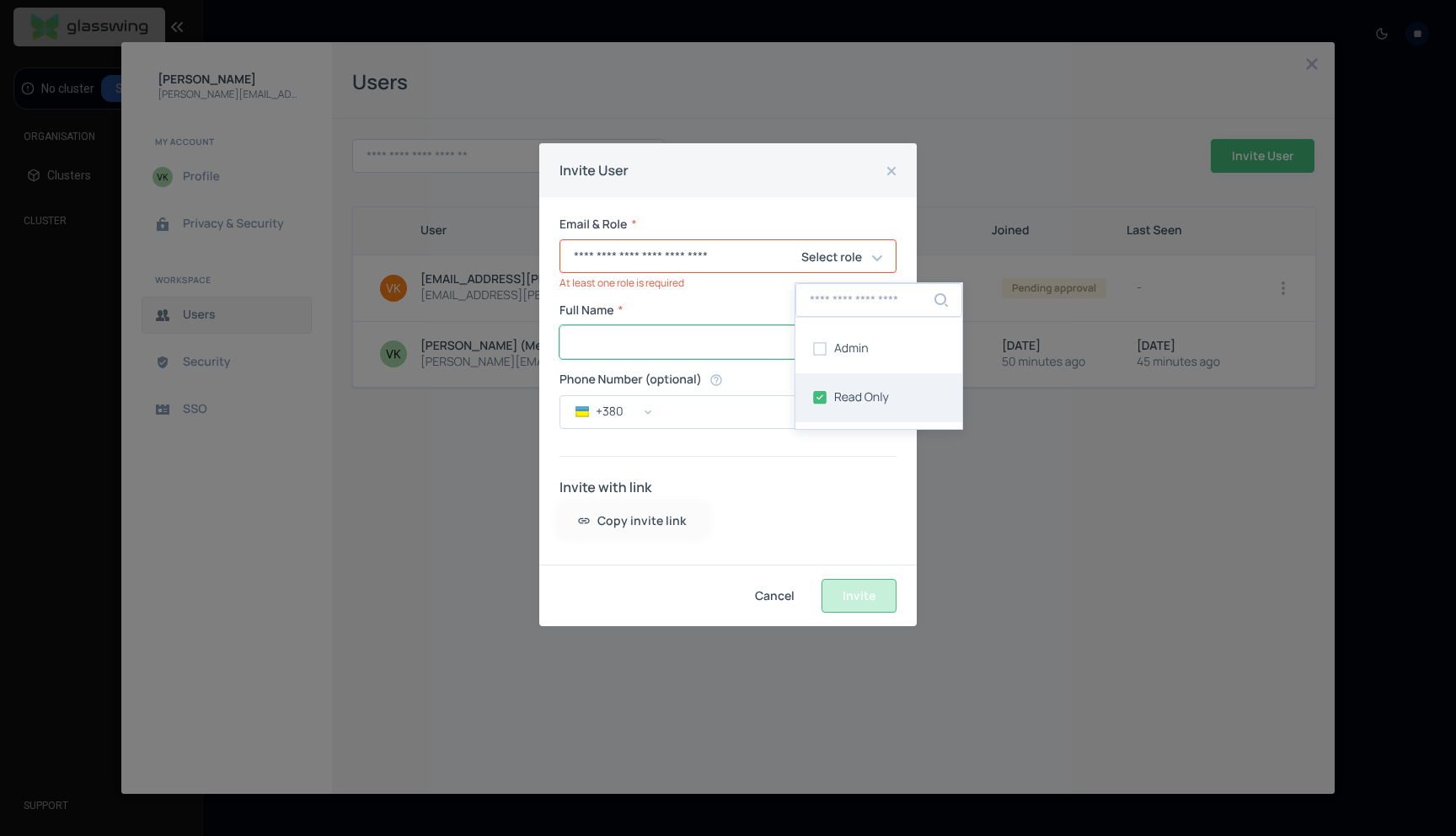
click at [705, 329] on input "Full Name" at bounding box center [728, 341] width 336 height 32
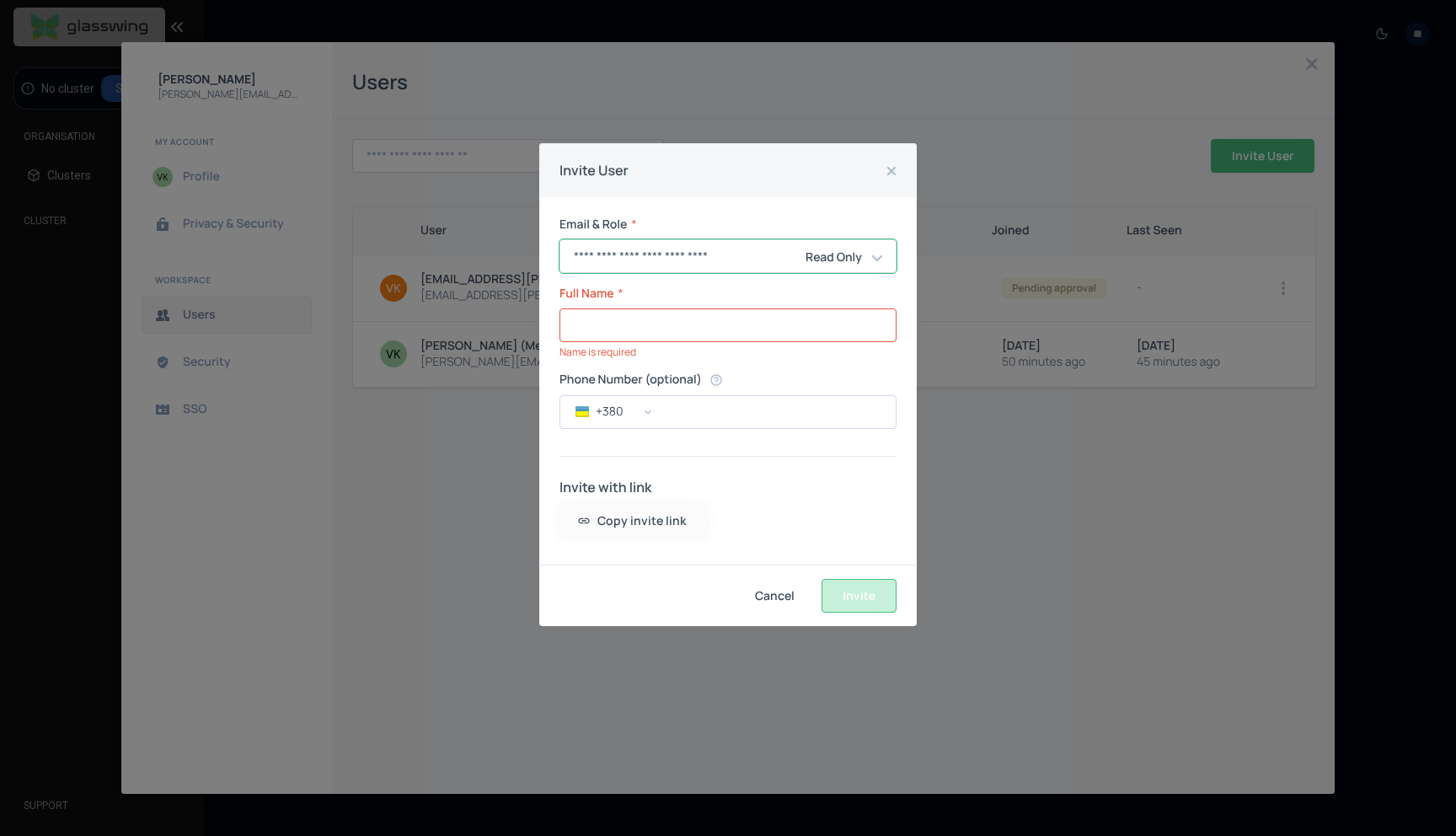
drag, startPoint x: 662, startPoint y: 261, endPoint x: 489, endPoint y: 261, distance: 173.0
click at [489, 261] on div "**********" at bounding box center [728, 418] width 1456 height 836
click at [622, 339] on input "Full Name" at bounding box center [728, 325] width 336 height 32
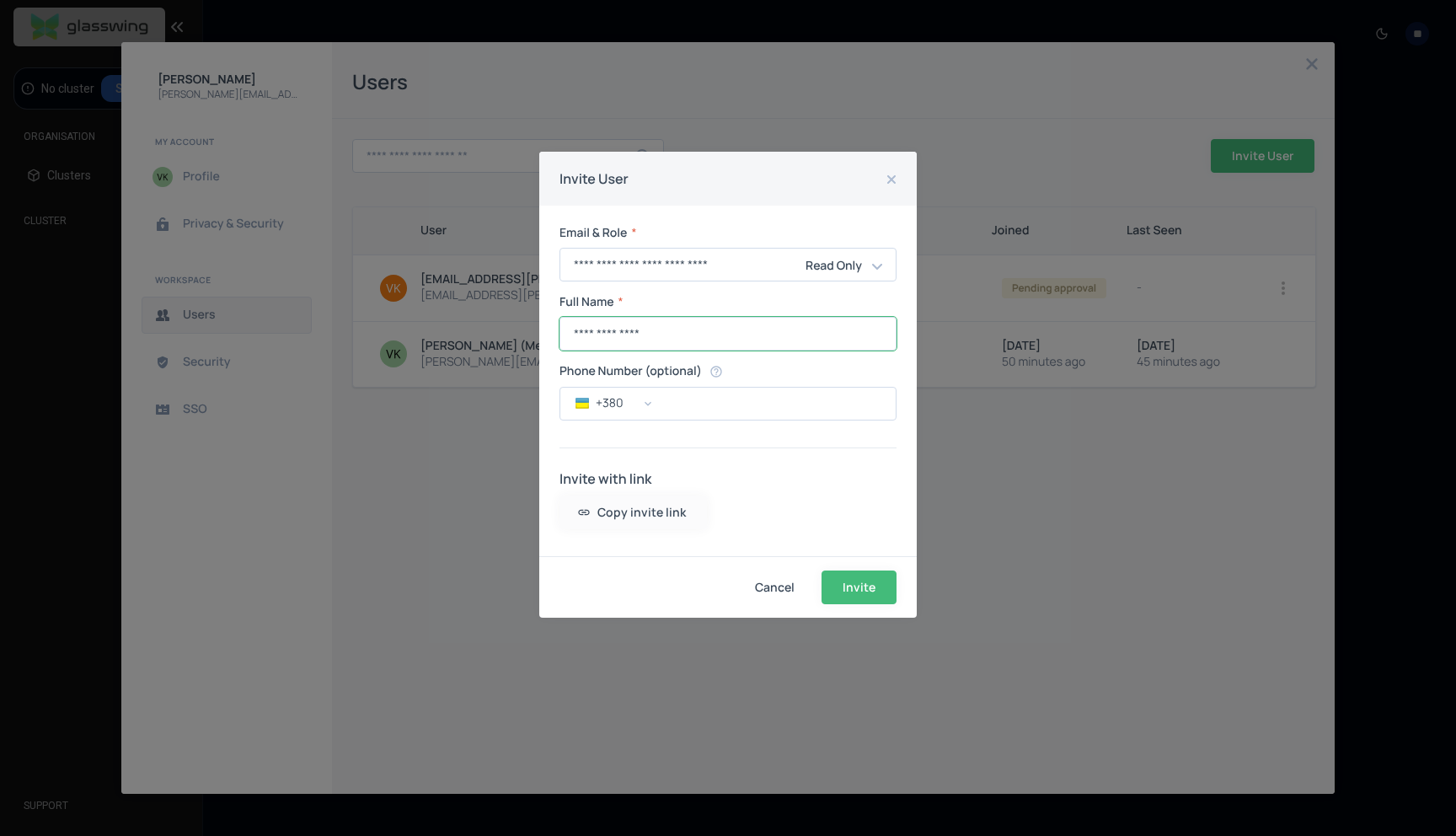
drag, startPoint x: 602, startPoint y: 333, endPoint x: 630, endPoint y: 347, distance: 31.3
click at [606, 335] on input "**********" at bounding box center [728, 333] width 336 height 32
type input "**********"
click at [0, 0] on span "Invite" at bounding box center [0, 0] width 0 height 0
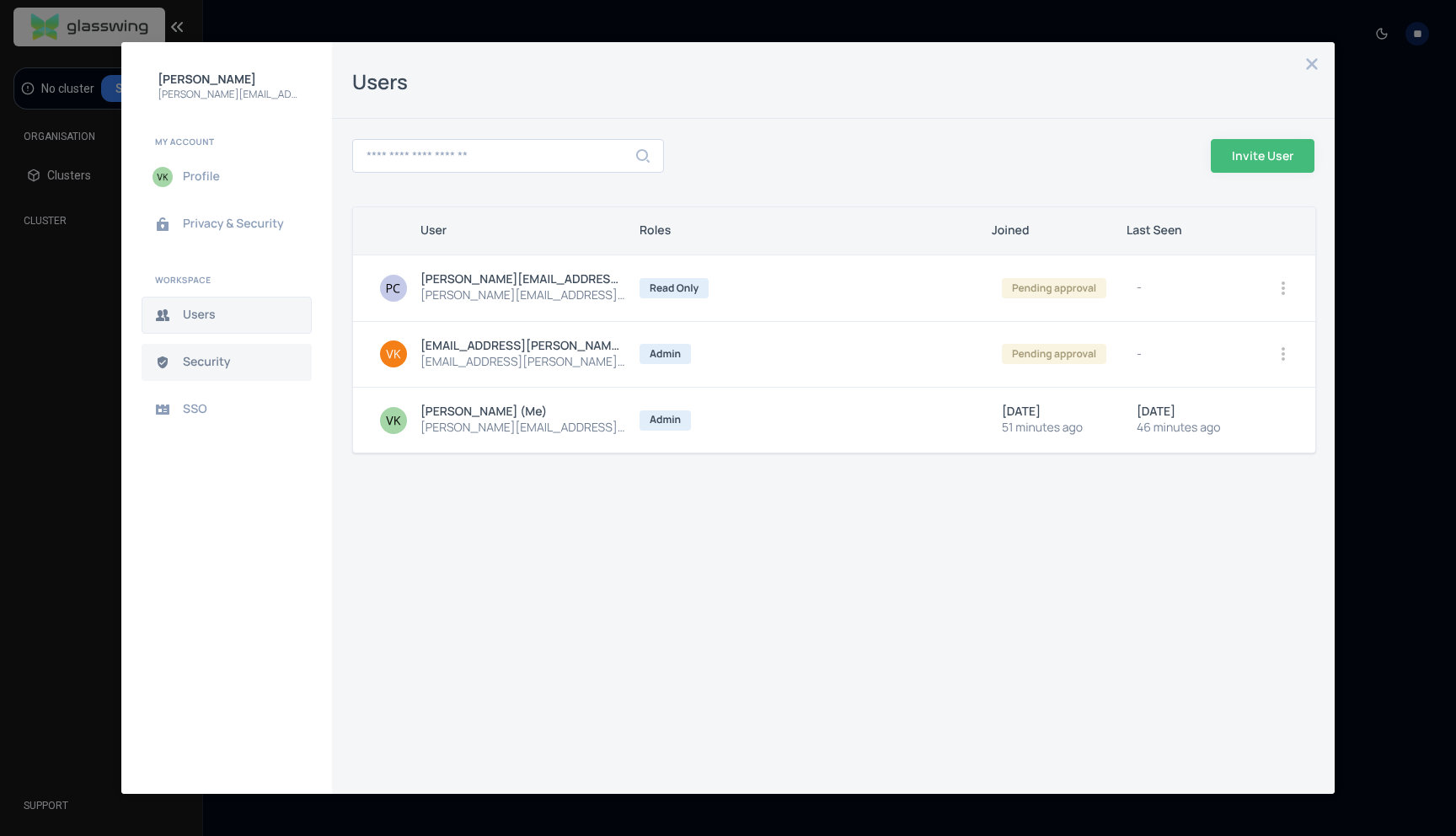
click at [213, 352] on button "Security" at bounding box center [227, 362] width 170 height 37
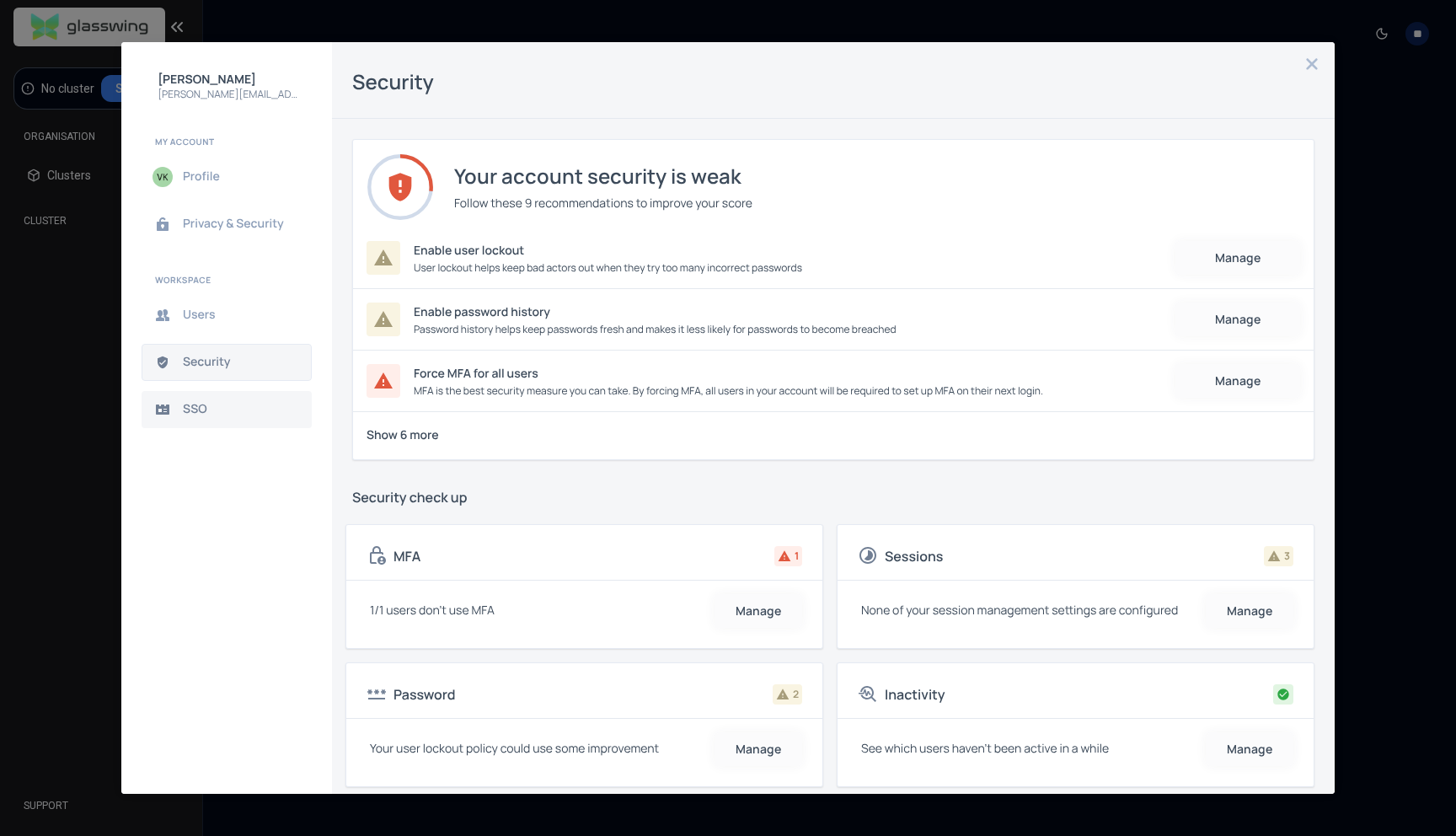
click at [254, 399] on button "SSO" at bounding box center [227, 409] width 170 height 37
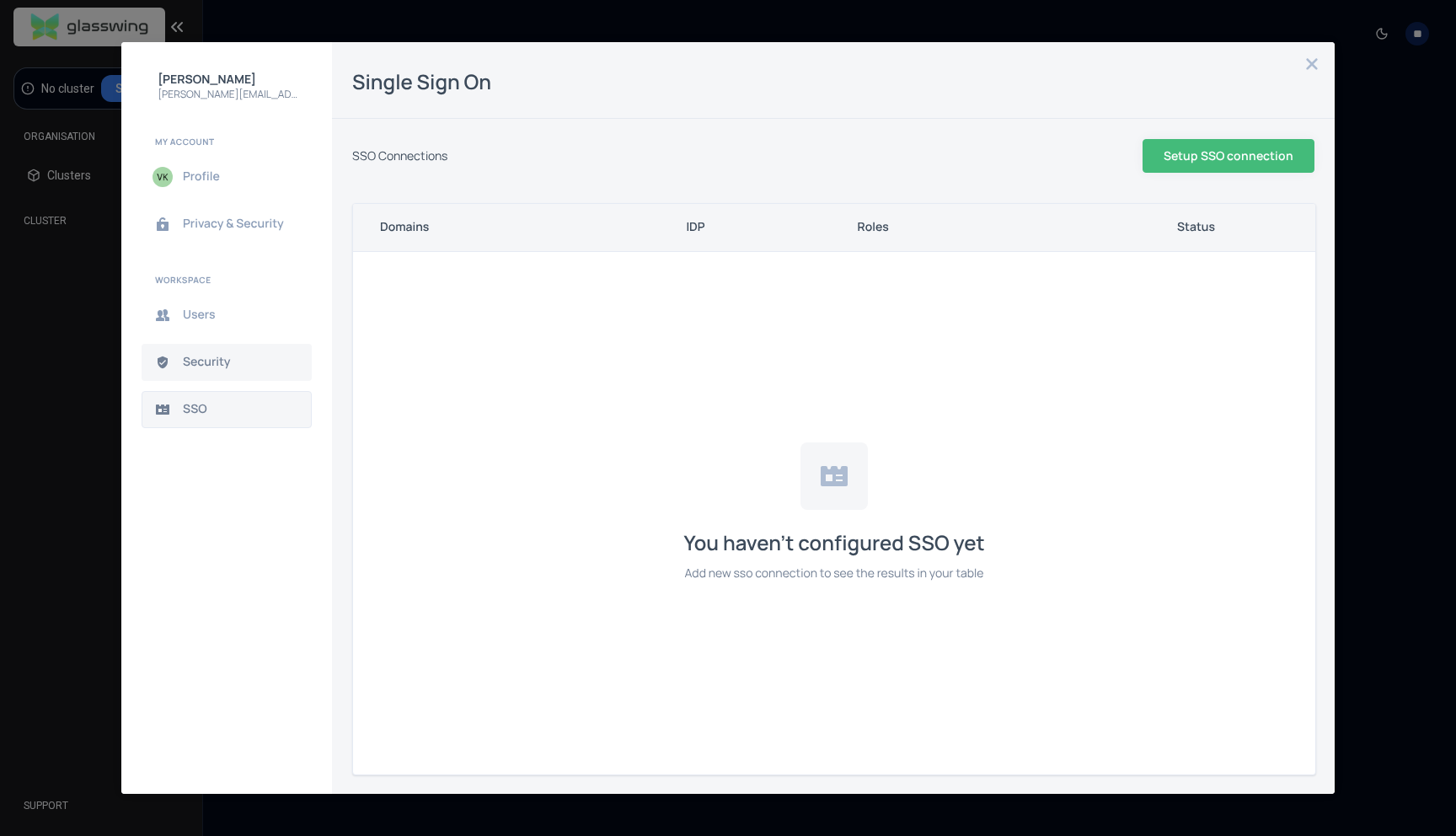
click at [255, 357] on span "Security" at bounding box center [240, 362] width 115 height 14
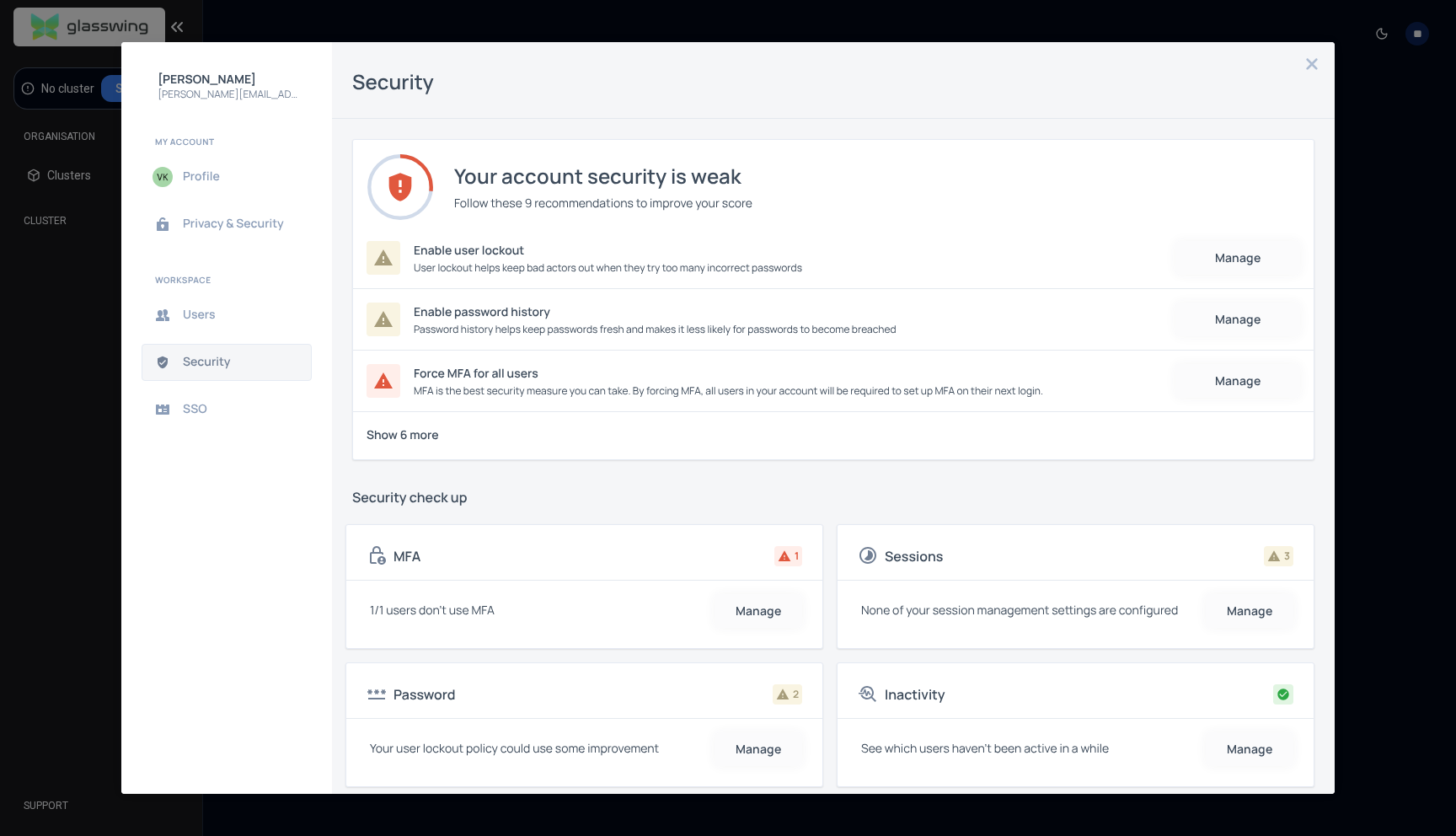
scroll to position [151, 0]
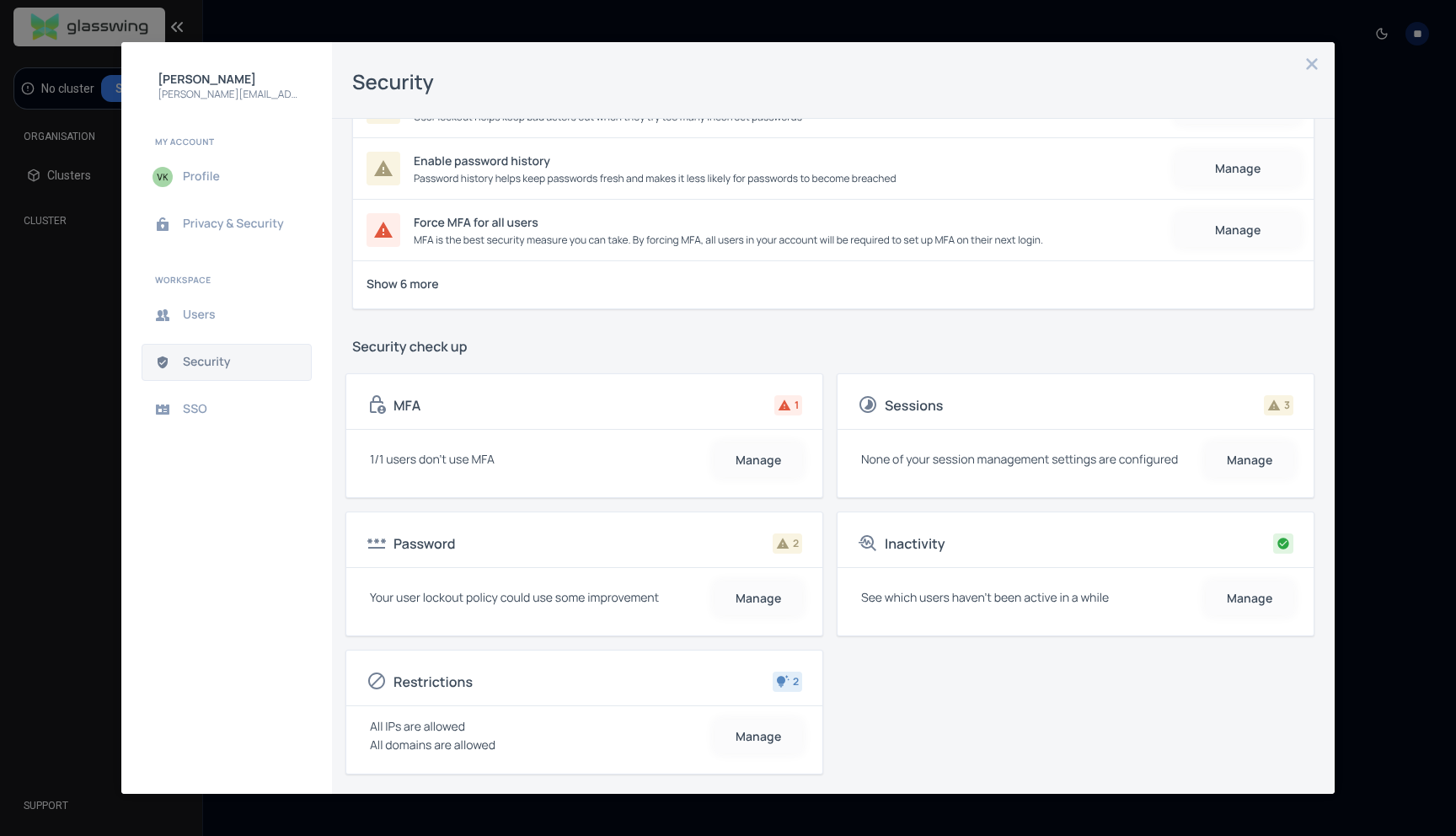
drag, startPoint x: 393, startPoint y: 742, endPoint x: 538, endPoint y: 741, distance: 145.0
click at [539, 741] on div "All domains are allowed" at bounding box center [534, 745] width 335 height 15
click at [769, 736] on button "Manage" at bounding box center [758, 736] width 87 height 34
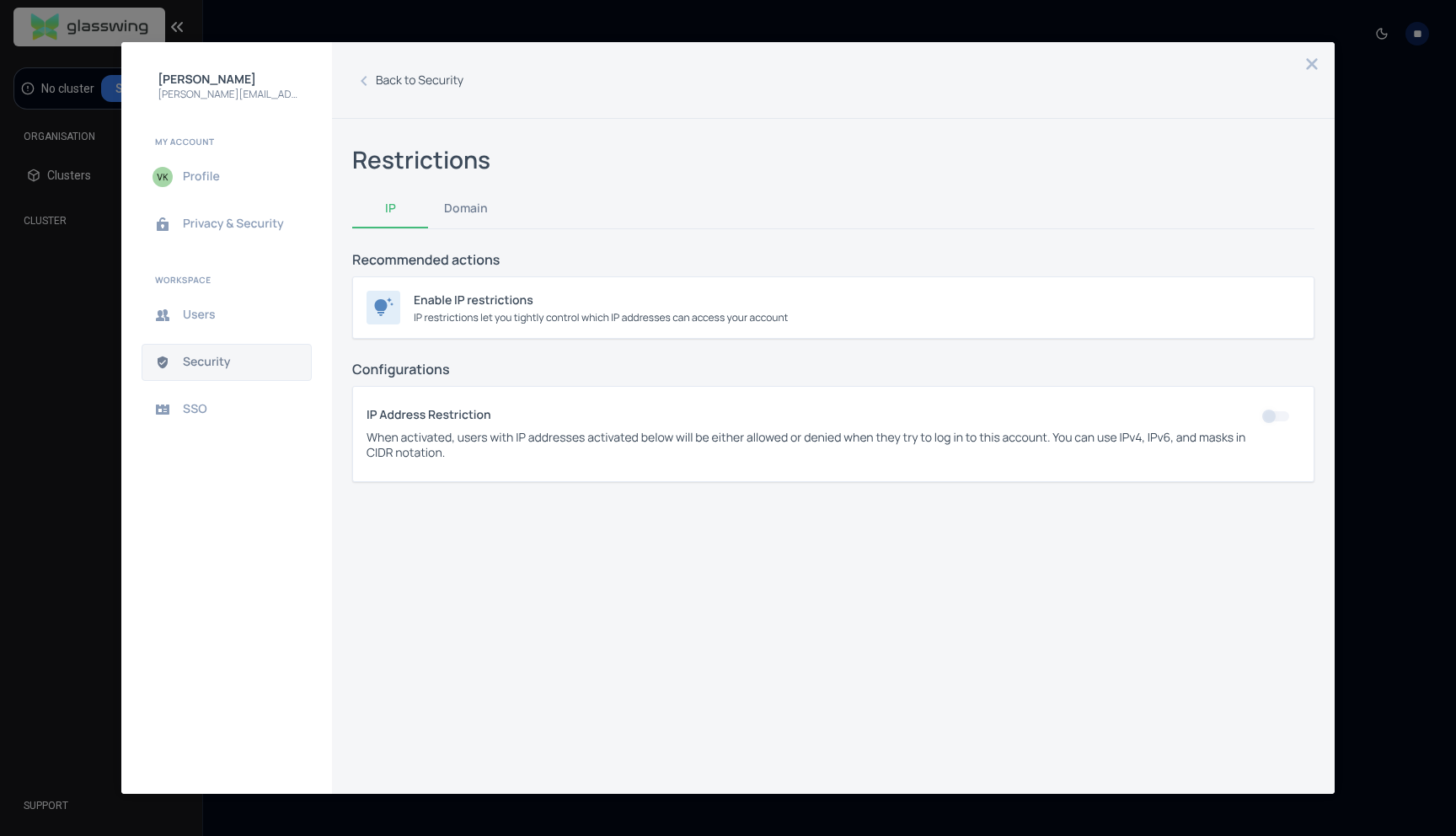
click at [771, 540] on div "Recommended actions Enable IP restrictions IP restrictions let you tightly cont…" at bounding box center [834, 514] width 963 height 530
